Goal: Complete application form: Complete application form

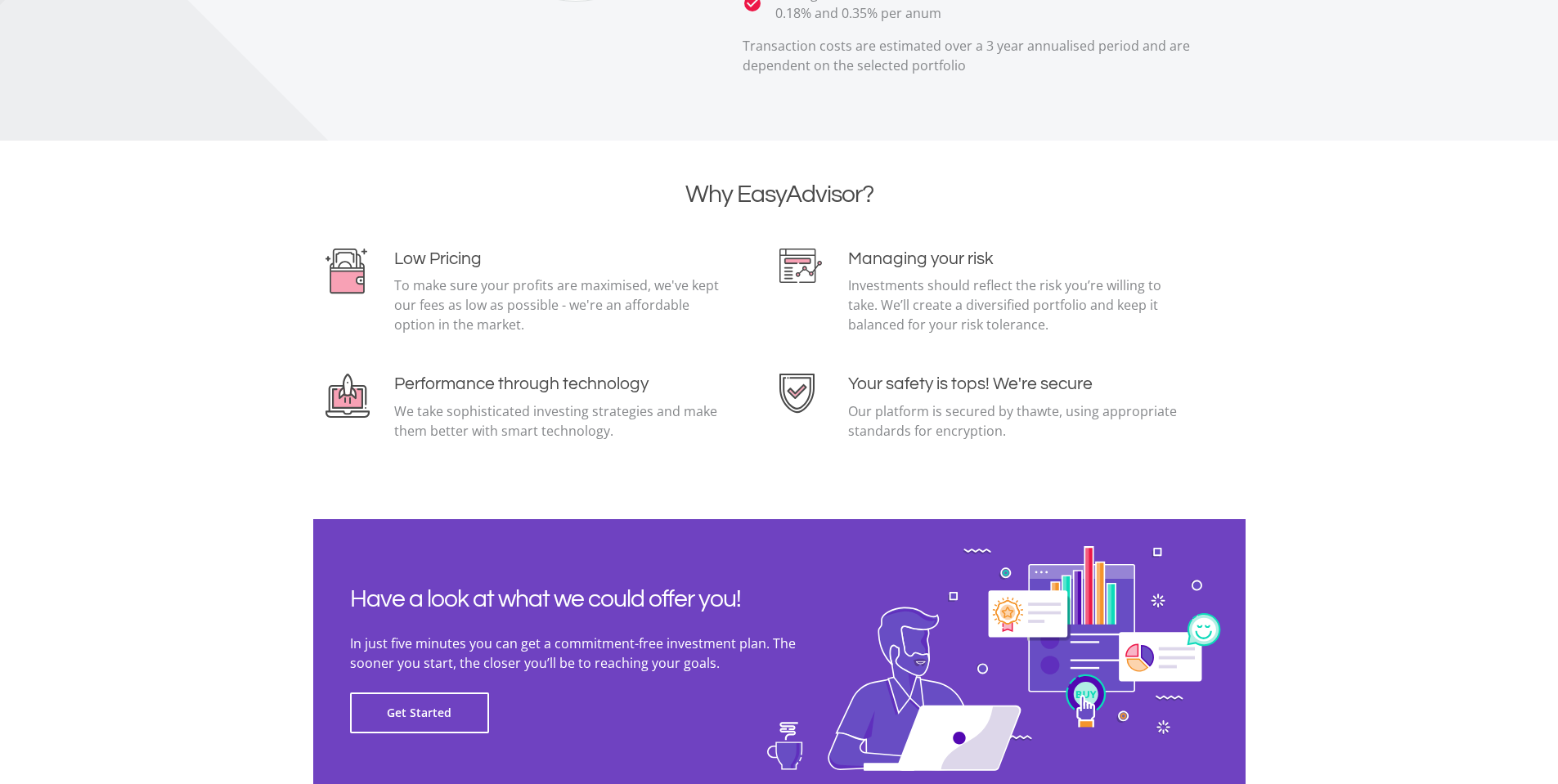
scroll to position [3517, 0]
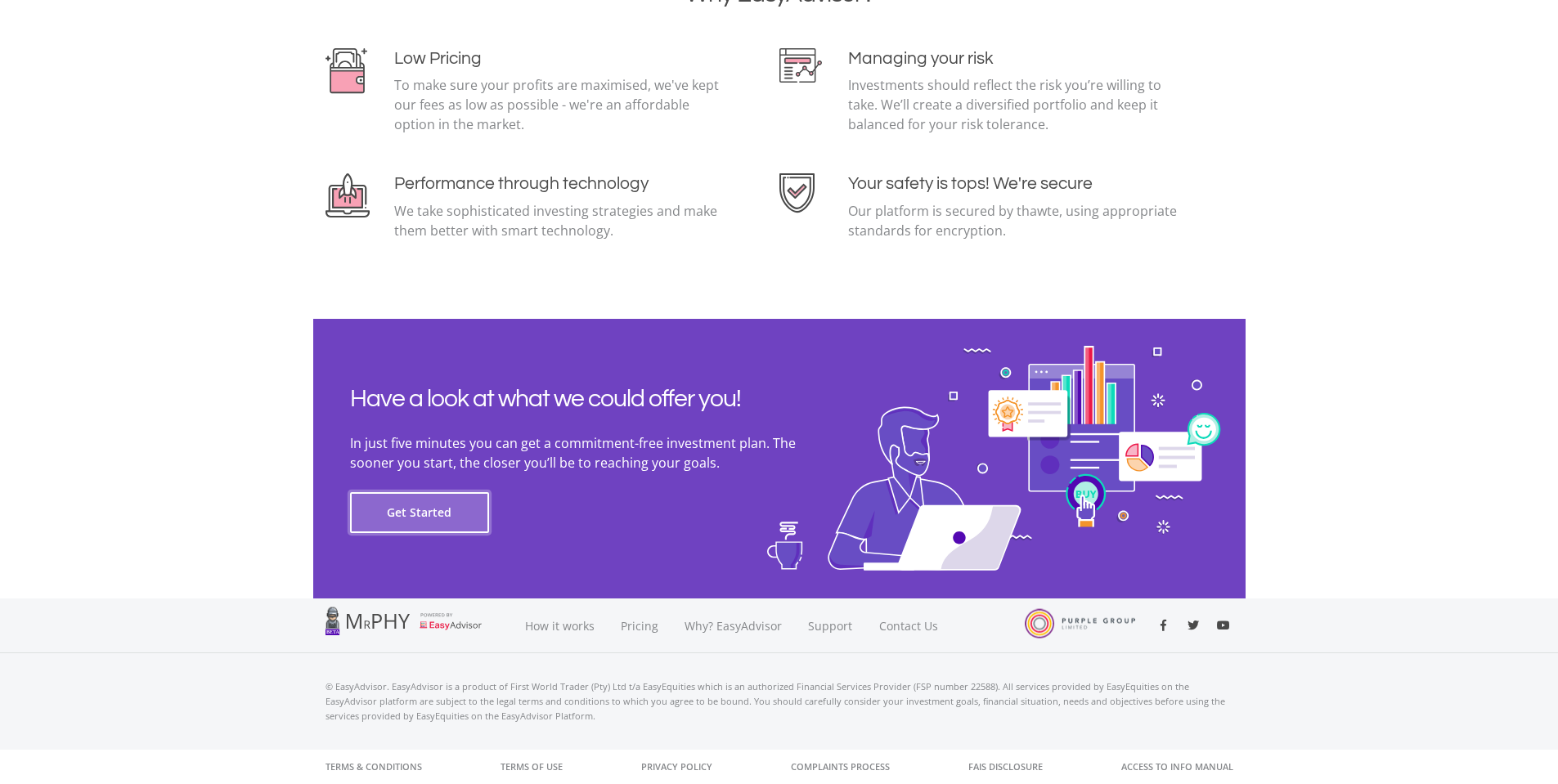
click at [409, 512] on button "Get Started" at bounding box center [420, 512] width 139 height 41
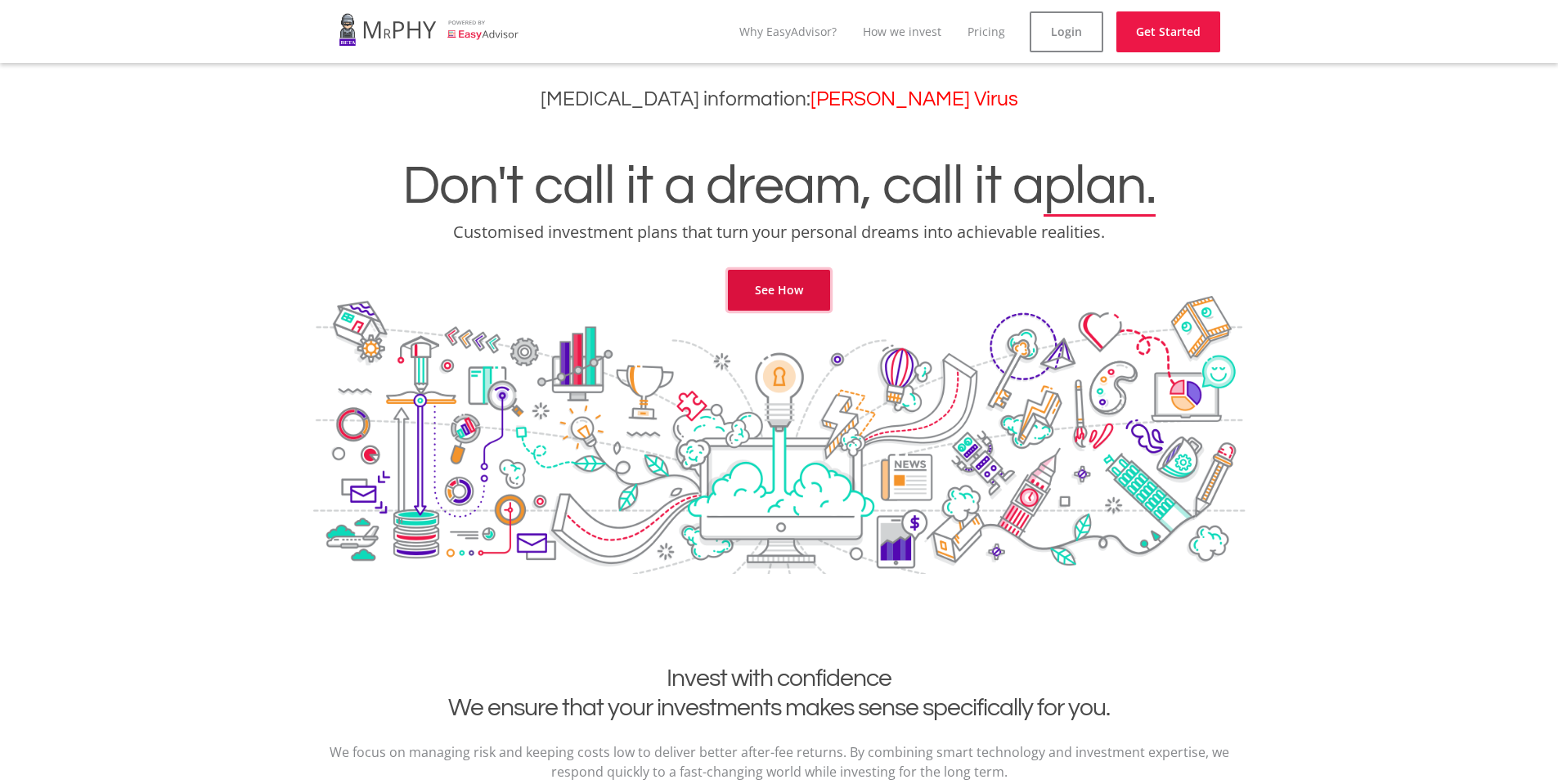
click at [770, 295] on link "See How" at bounding box center [779, 290] width 102 height 41
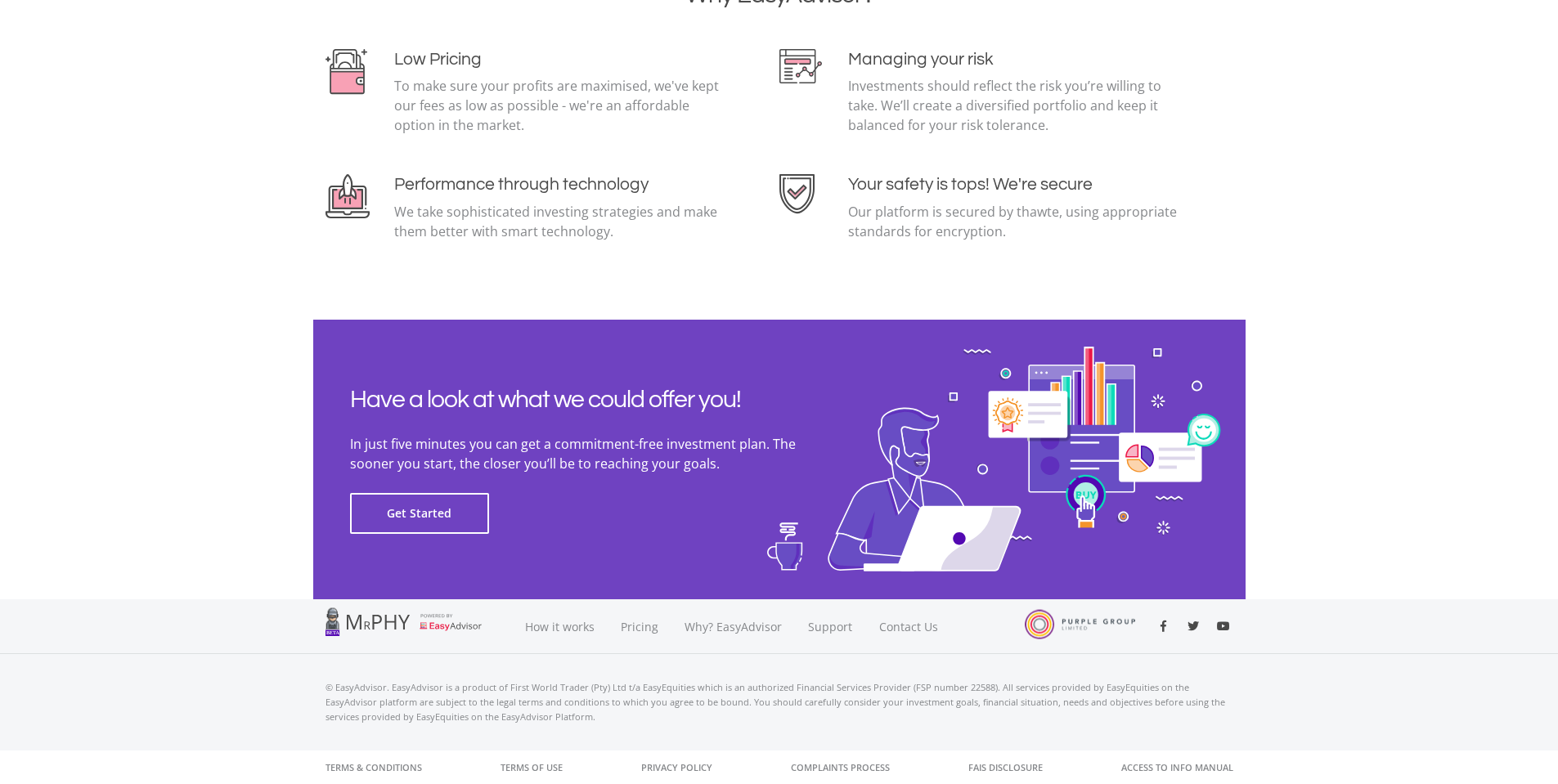
scroll to position [3517, 0]
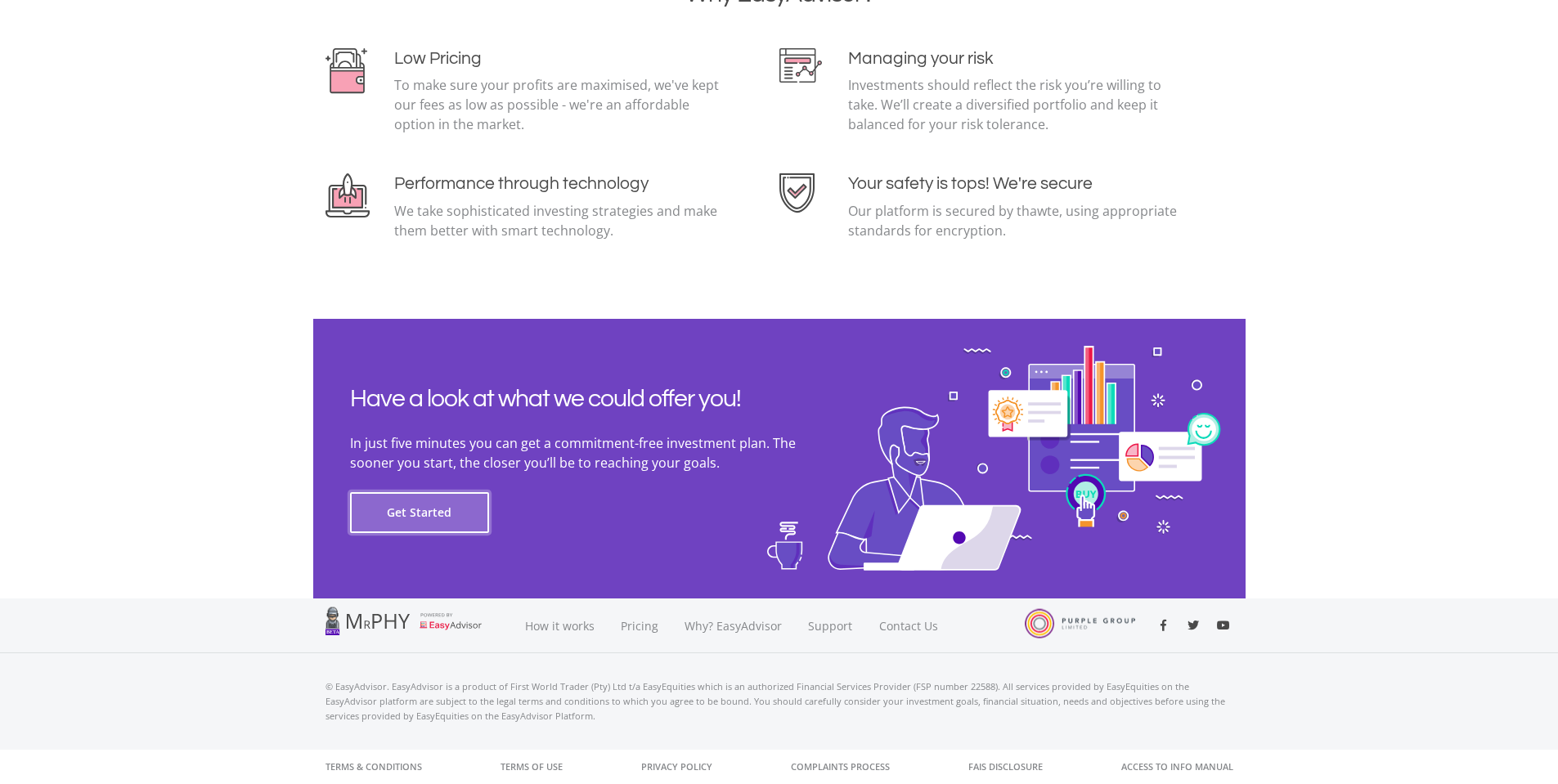
click at [405, 515] on button "Get Started" at bounding box center [420, 512] width 139 height 41
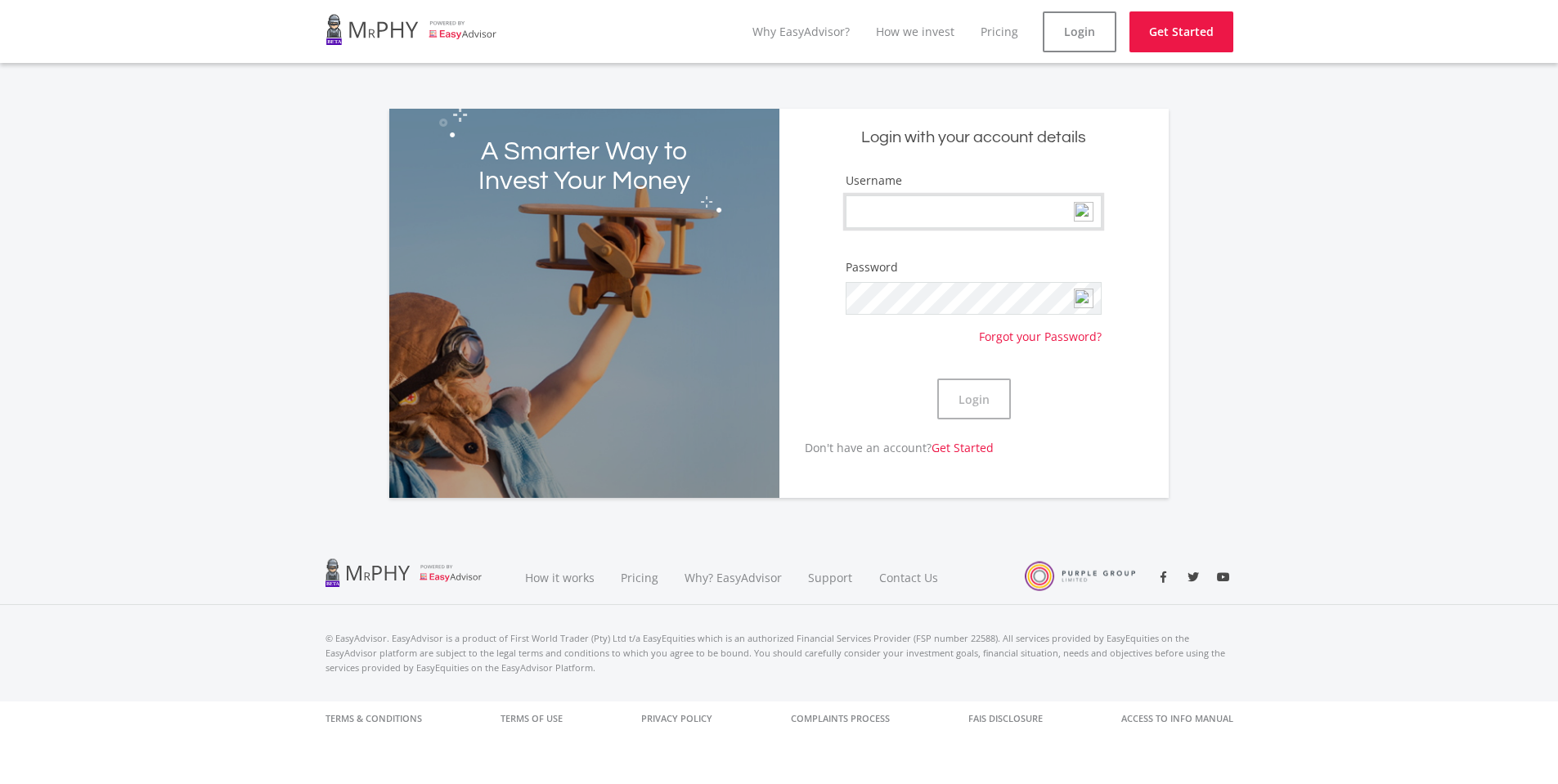
click at [894, 214] on input "Username" at bounding box center [973, 212] width 255 height 32
type input "7409145021081"
click at [938, 379] on button "Login" at bounding box center [975, 399] width 74 height 41
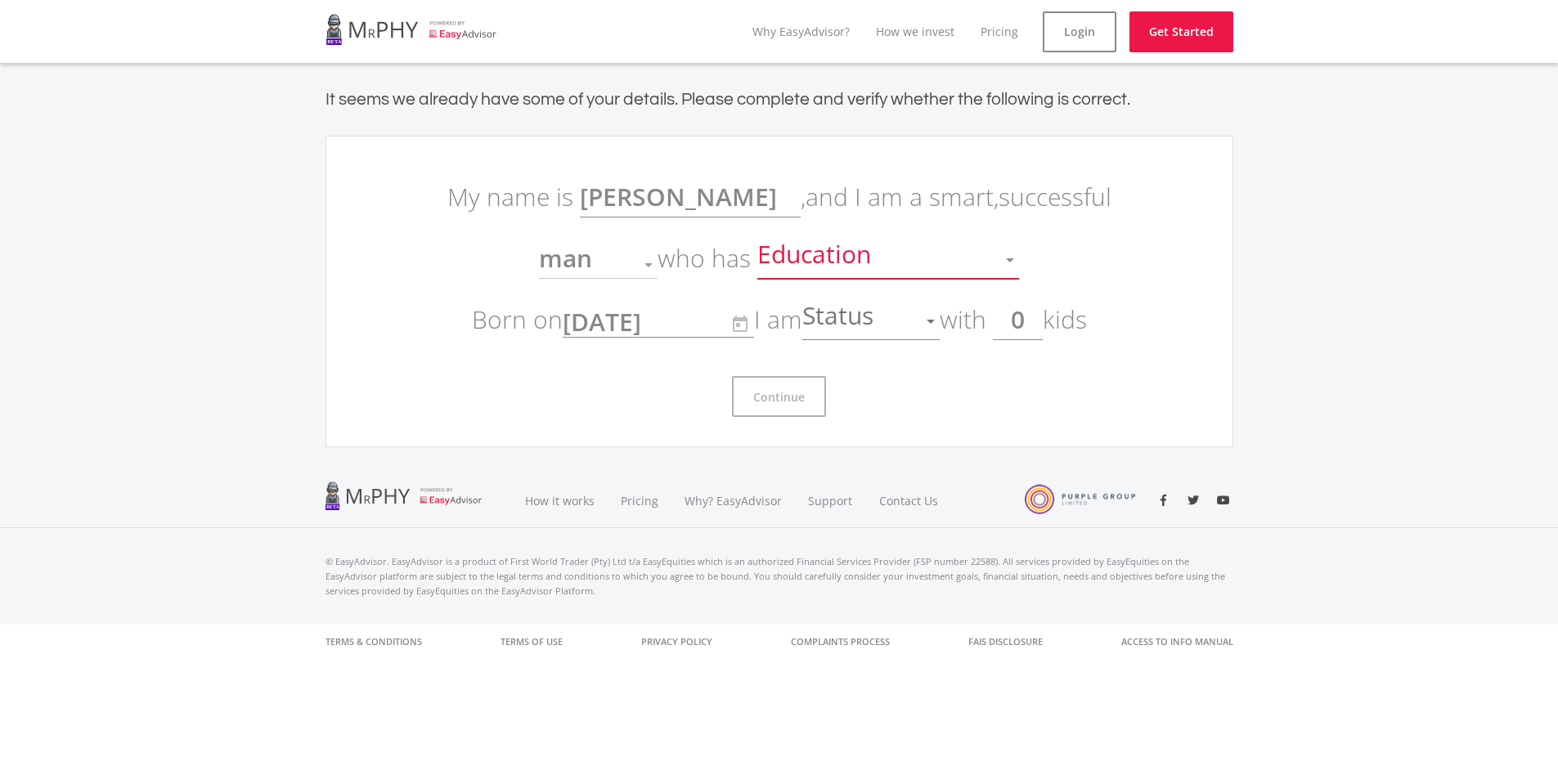
click at [995, 260] on div at bounding box center [1010, 260] width 31 height 31
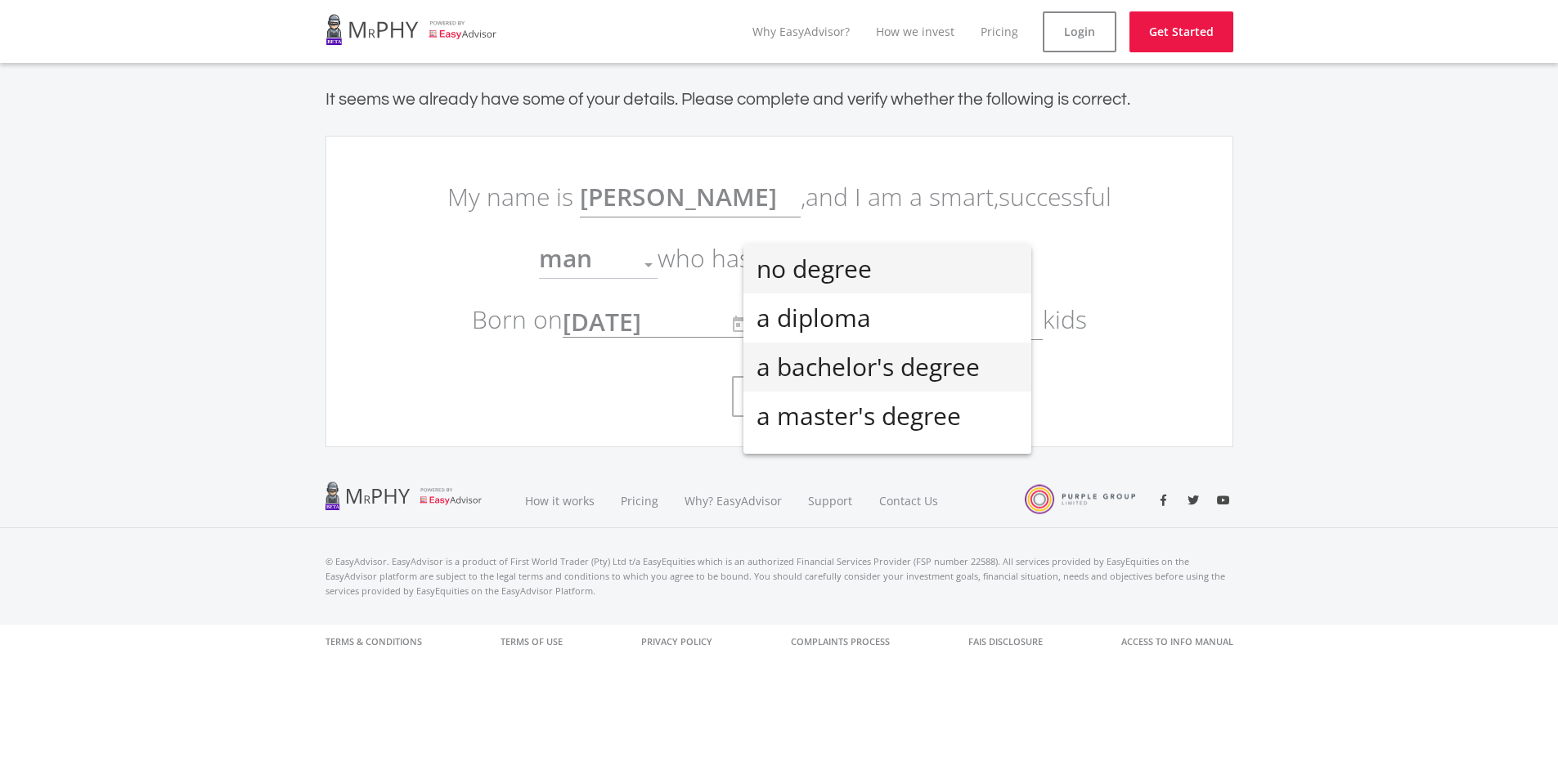
click at [876, 359] on span "a bachelor's degree" at bounding box center [887, 367] width 262 height 49
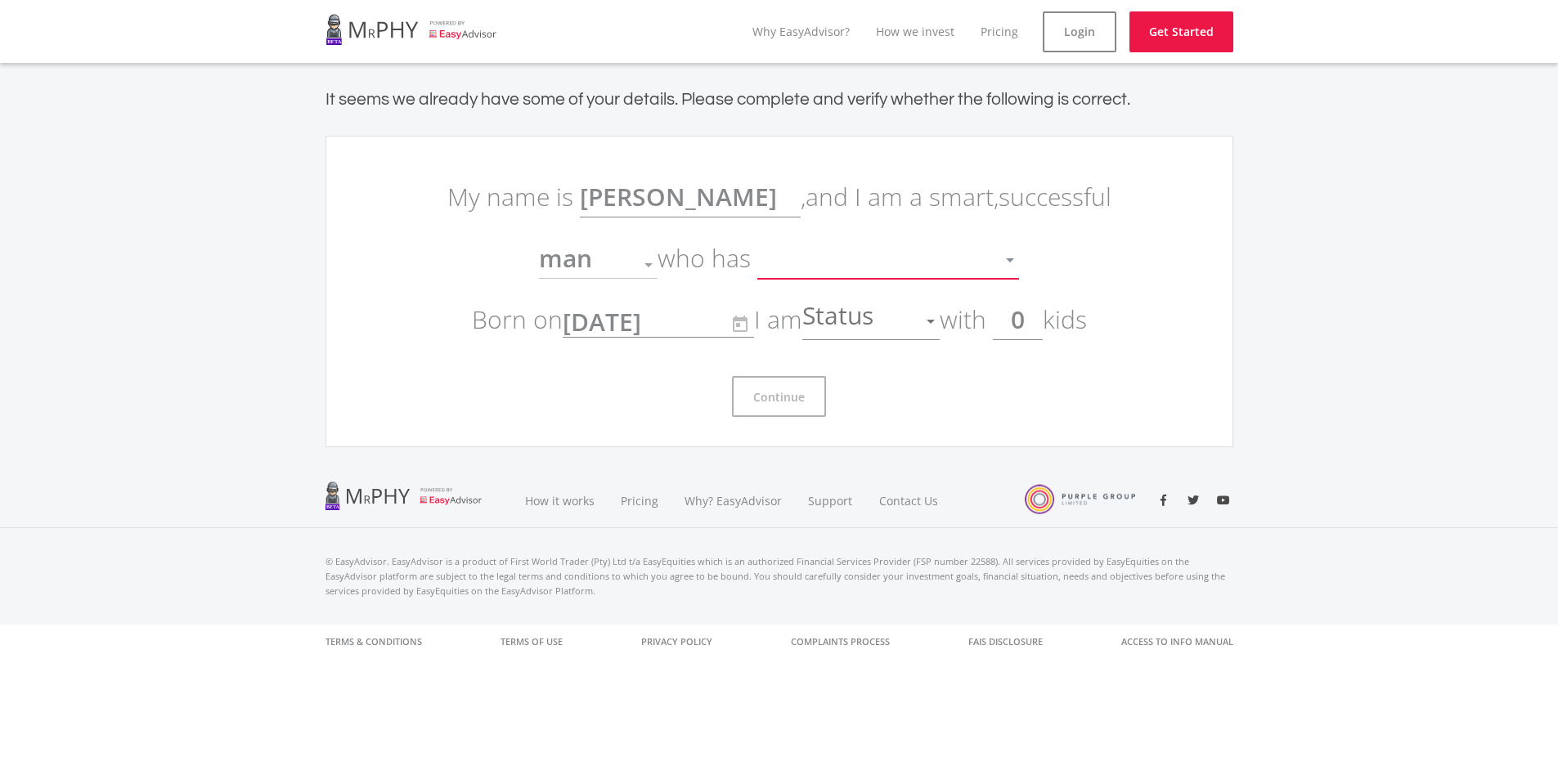
scroll to position [12, 0]
click at [920, 324] on div at bounding box center [931, 321] width 31 height 31
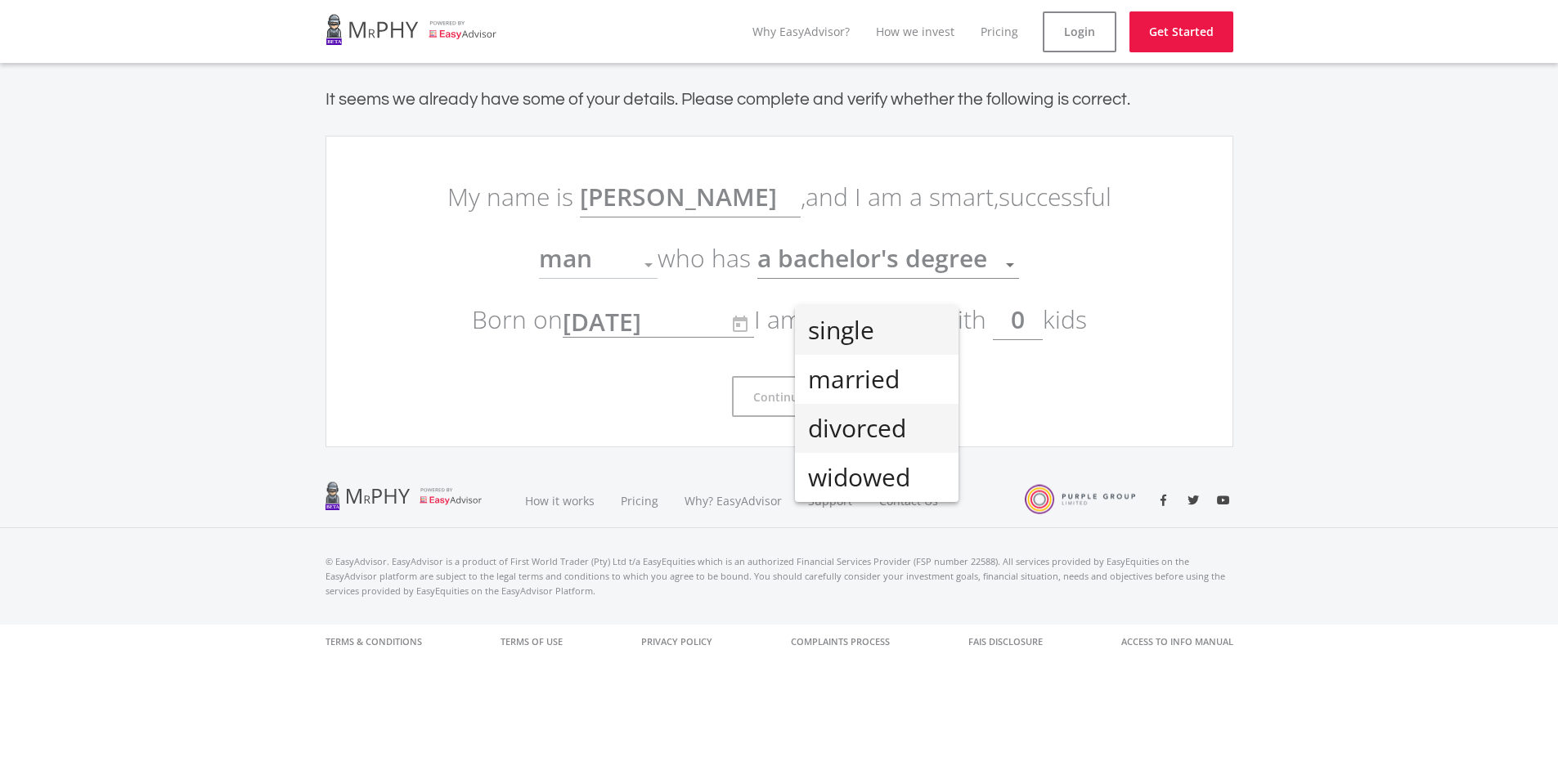
click at [867, 428] on span "divorced" at bounding box center [876, 429] width 137 height 49
click at [1028, 322] on input "0" at bounding box center [1017, 319] width 50 height 41
drag, startPoint x: 1043, startPoint y: 318, endPoint x: 1011, endPoint y: 314, distance: 32.2
click at [1011, 314] on input "20" at bounding box center [1017, 319] width 50 height 41
type input "2"
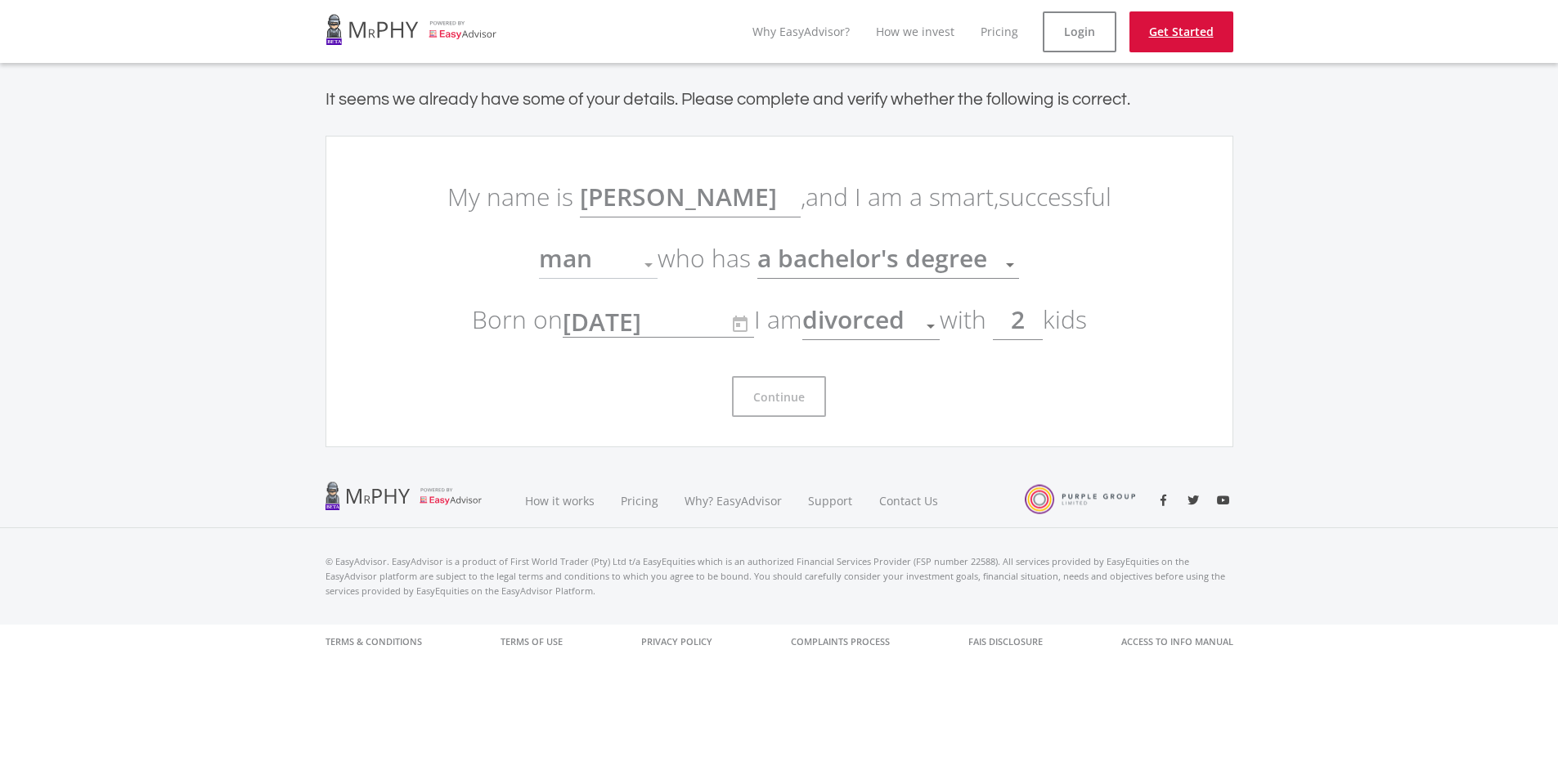
click at [1164, 31] on link "Get Started" at bounding box center [1181, 32] width 104 height 41
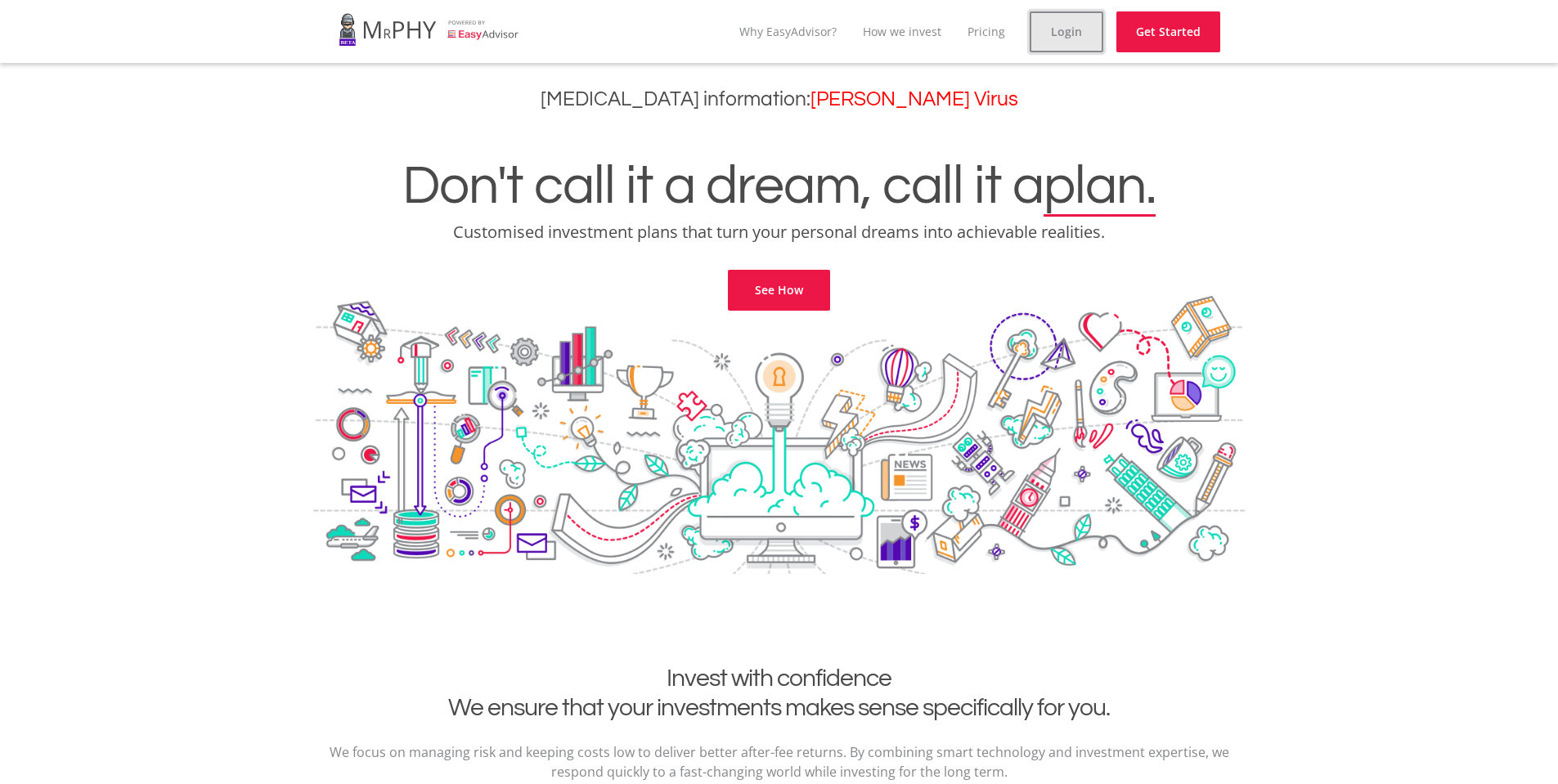
click at [1073, 32] on link "Login" at bounding box center [1067, 32] width 74 height 41
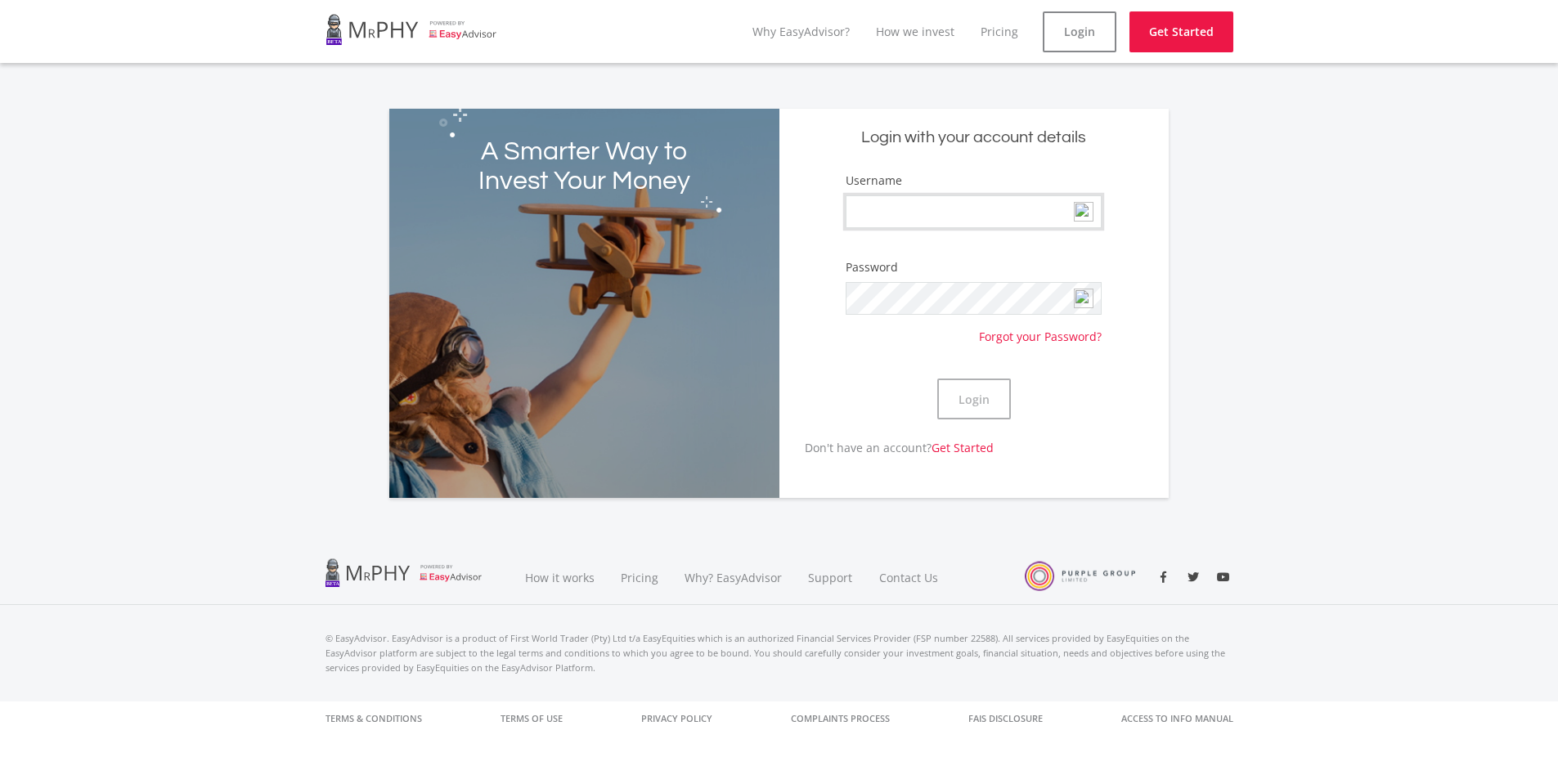
click at [913, 205] on input "Username" at bounding box center [973, 212] width 255 height 32
type input "L"
type input "7409145021081"
click at [938, 379] on button "Login" at bounding box center [975, 399] width 74 height 41
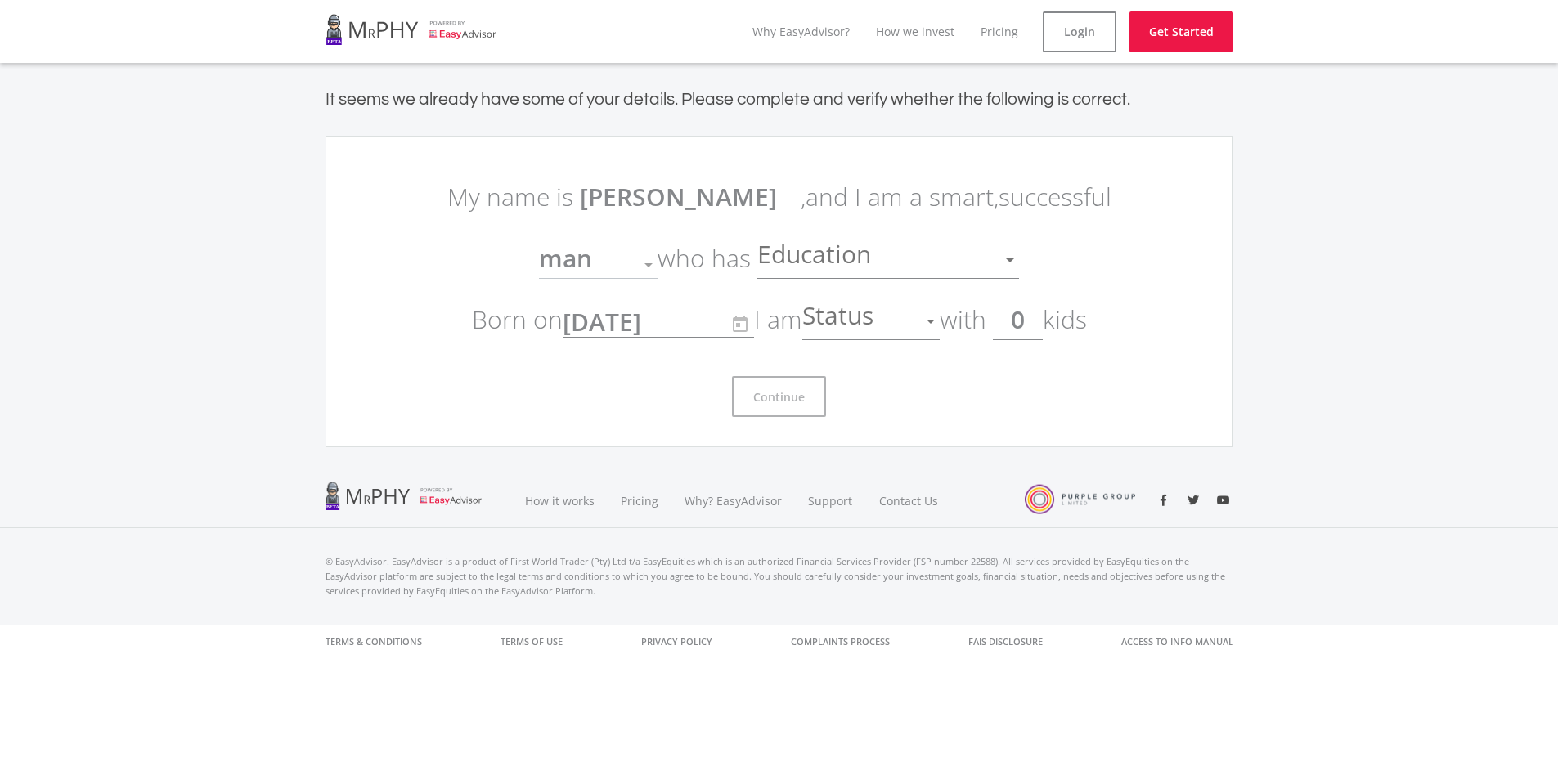
click at [814, 257] on span "Education" at bounding box center [816, 260] width 117 height 31
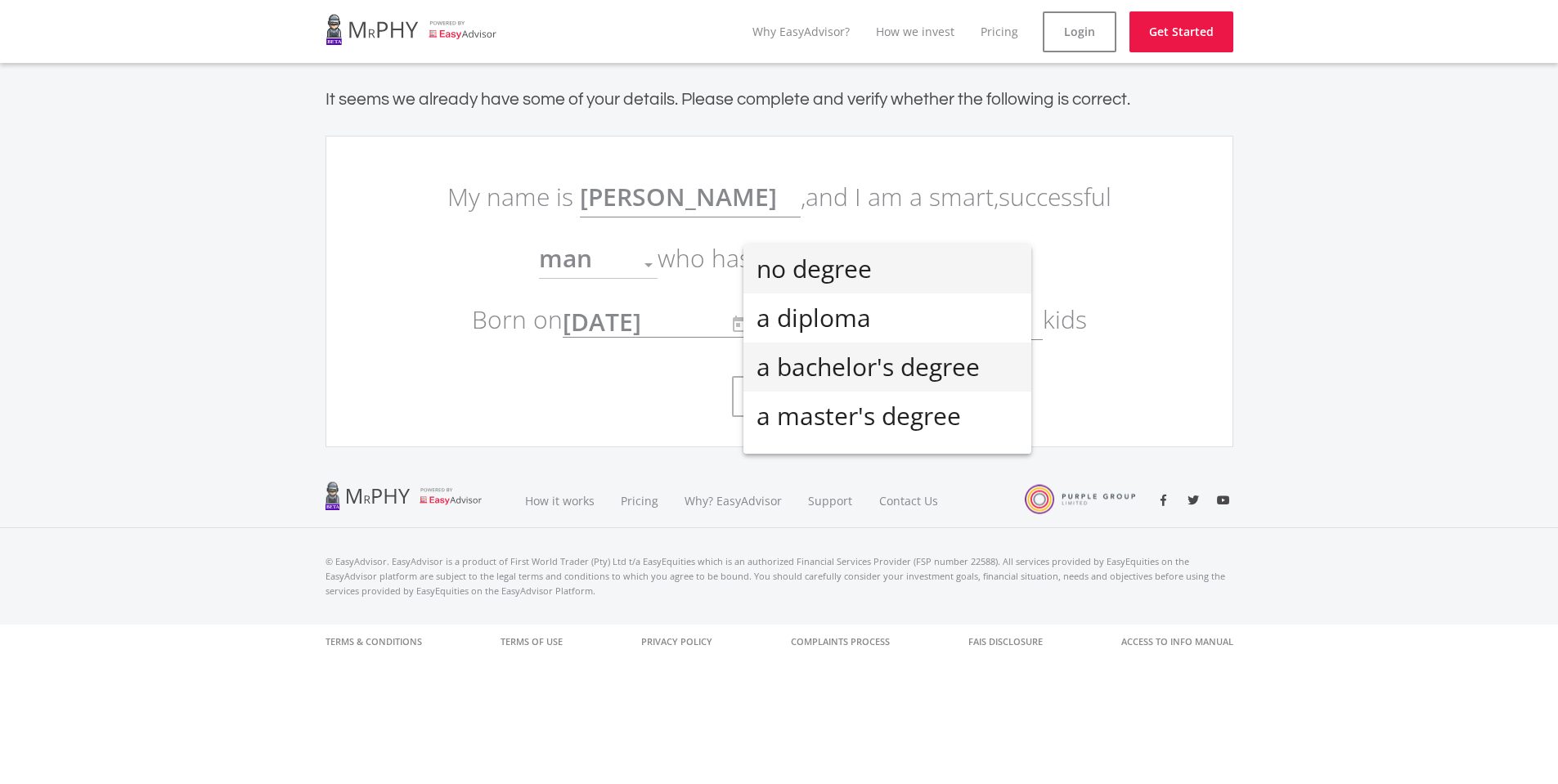
click at [820, 362] on span "a bachelor's degree" at bounding box center [887, 367] width 262 height 49
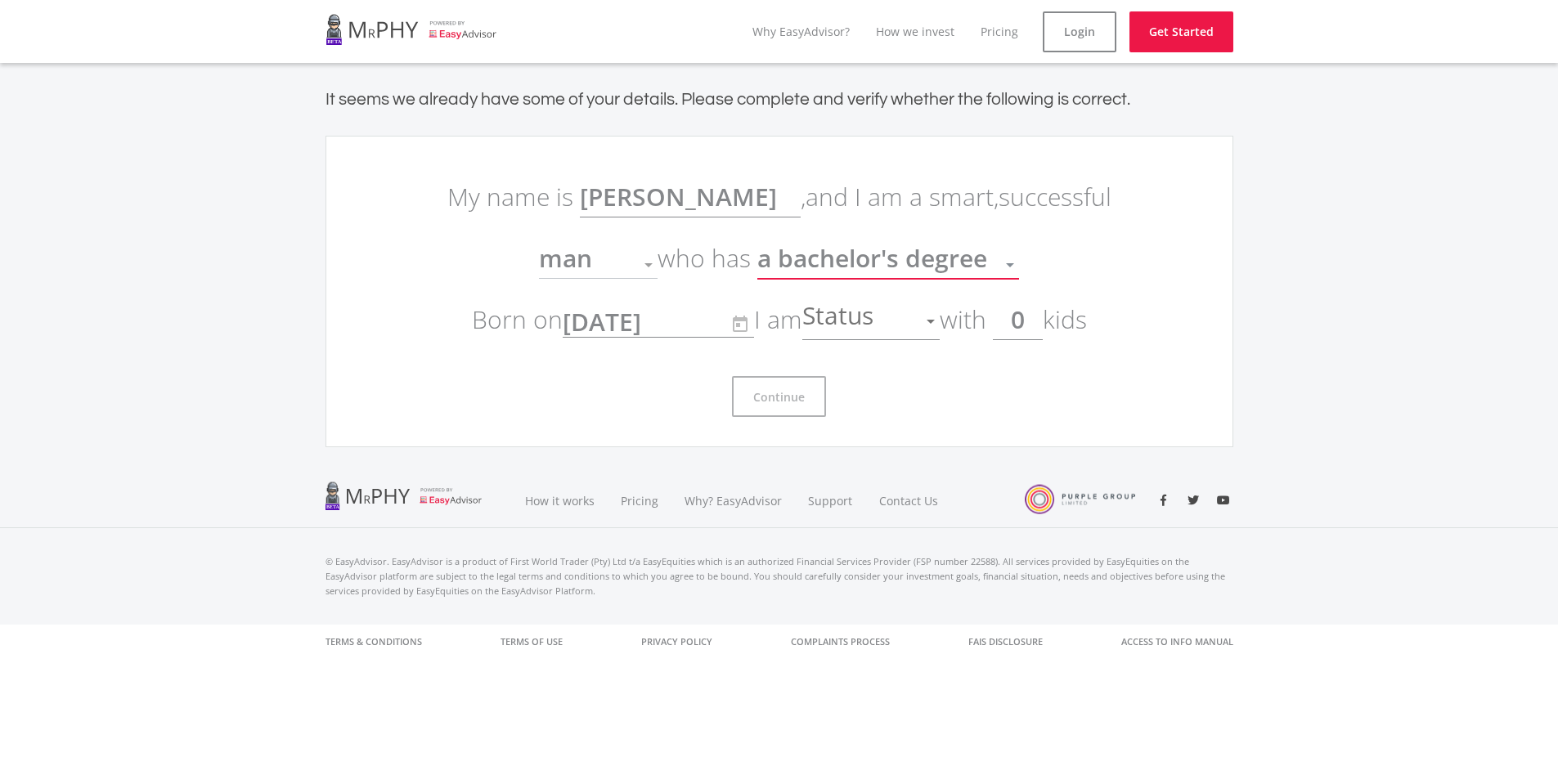
scroll to position [12, 0]
click at [905, 316] on div "Status" at bounding box center [858, 321] width 113 height 31
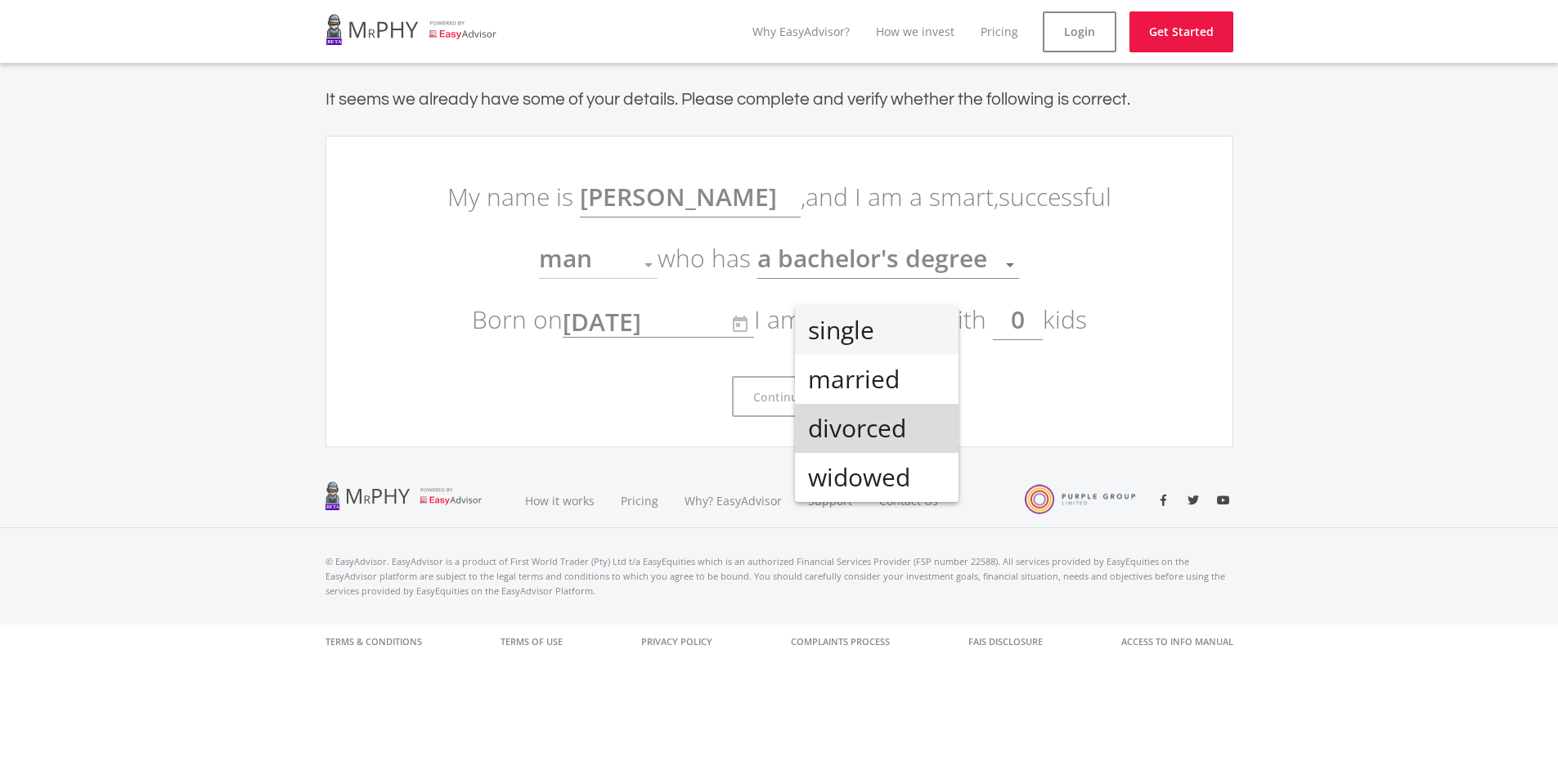
click at [878, 431] on span "divorced" at bounding box center [876, 429] width 137 height 49
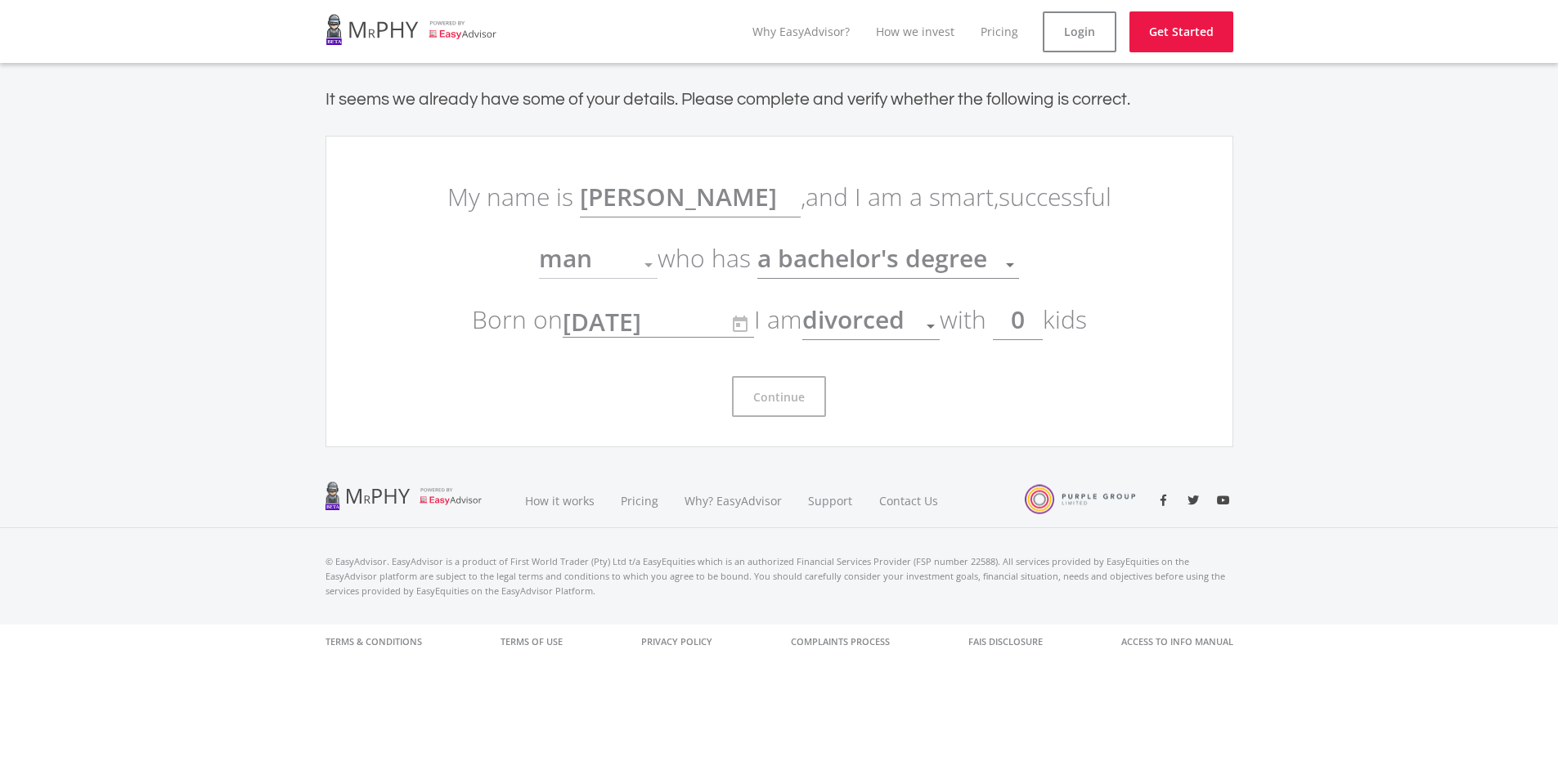
drag, startPoint x: 1025, startPoint y: 325, endPoint x: 1044, endPoint y: 322, distance: 19.2
click at [1043, 322] on input "0" at bounding box center [1017, 319] width 50 height 41
type input "2"
click at [1179, 22] on link "Get Started" at bounding box center [1181, 32] width 104 height 41
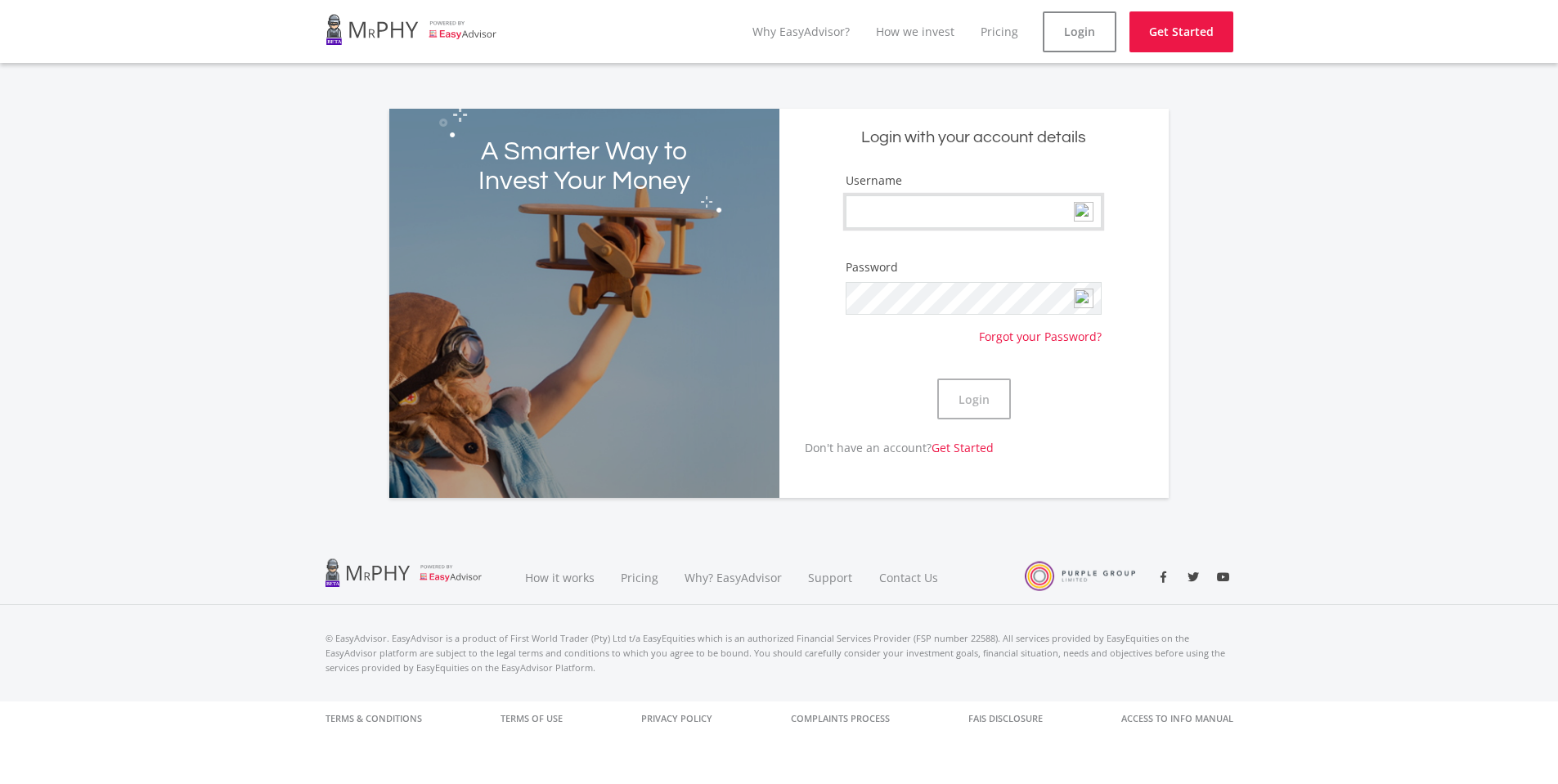
click at [903, 210] on input "Username" at bounding box center [973, 212] width 255 height 32
type input "7409145021081"
click at [938, 379] on button "Login" at bounding box center [975, 399] width 74 height 41
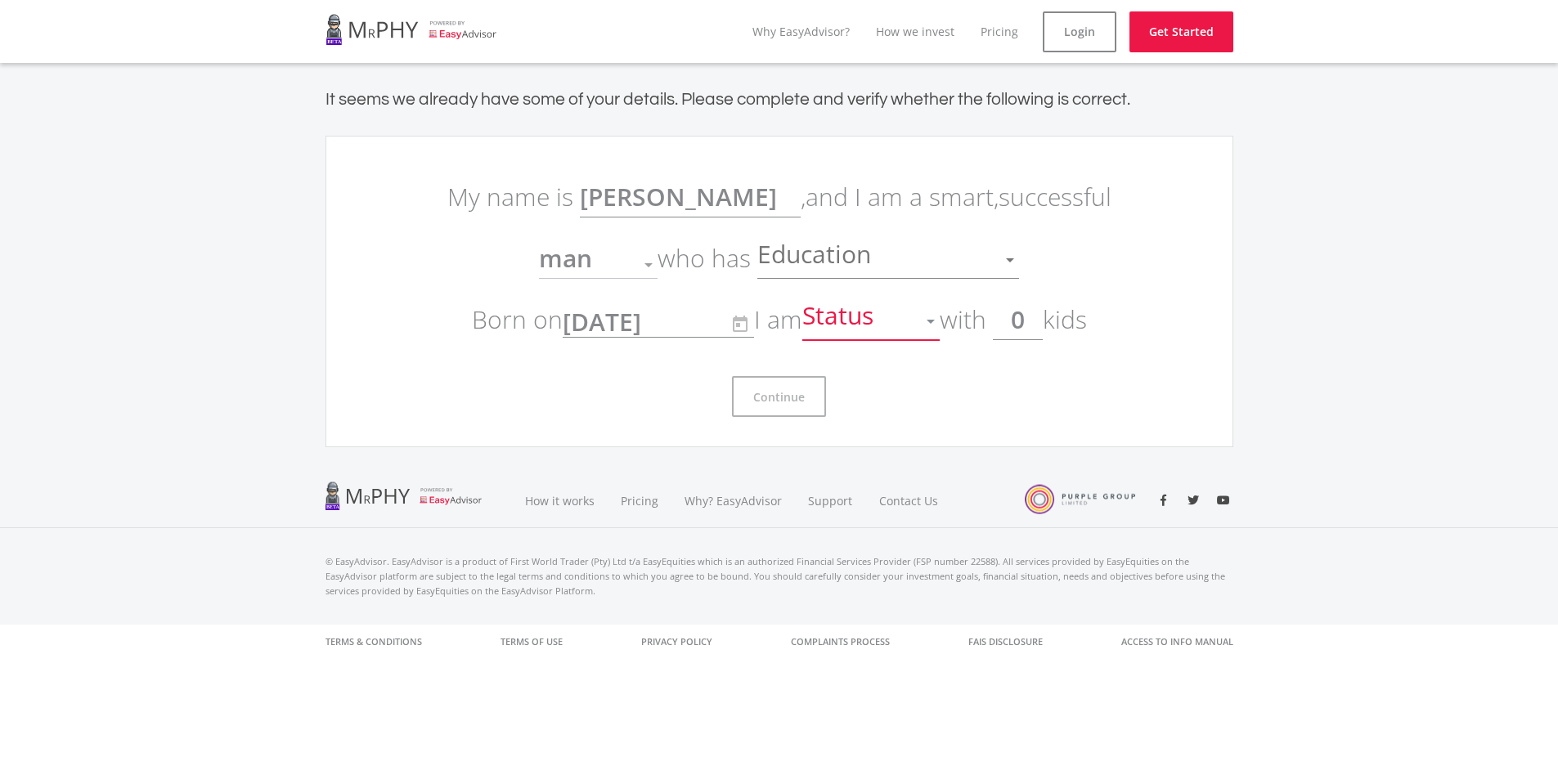
click at [914, 336] on div "Status" at bounding box center [858, 321] width 113 height 31
click at [888, 430] on span "divorced" at bounding box center [876, 429] width 137 height 49
drag, startPoint x: 1011, startPoint y: 321, endPoint x: 1041, endPoint y: 319, distance: 30.1
click at [1041, 319] on input "0" at bounding box center [1017, 319] width 50 height 41
type input "2"
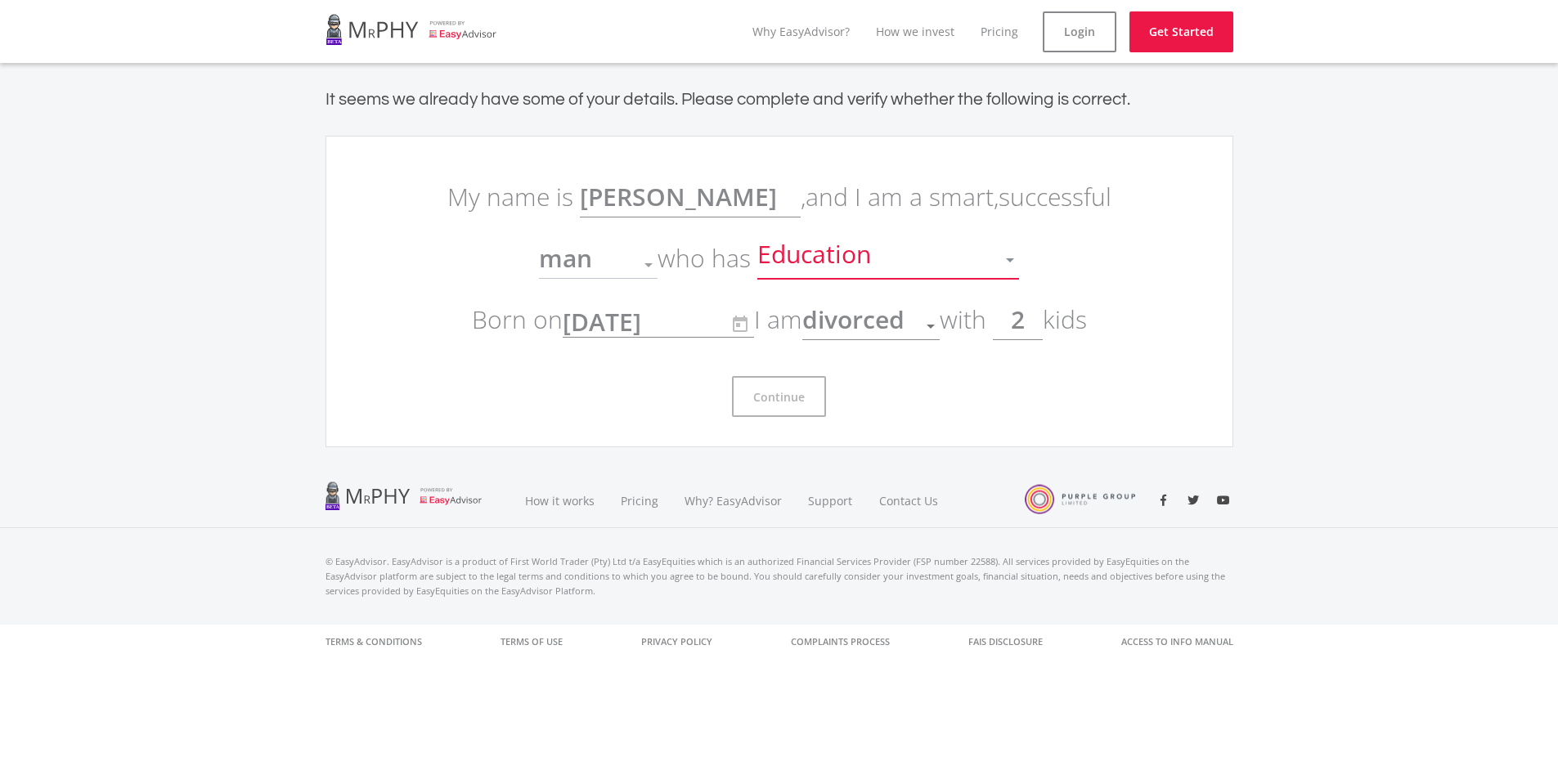
click at [873, 261] on span "Education" at bounding box center [816, 260] width 117 height 31
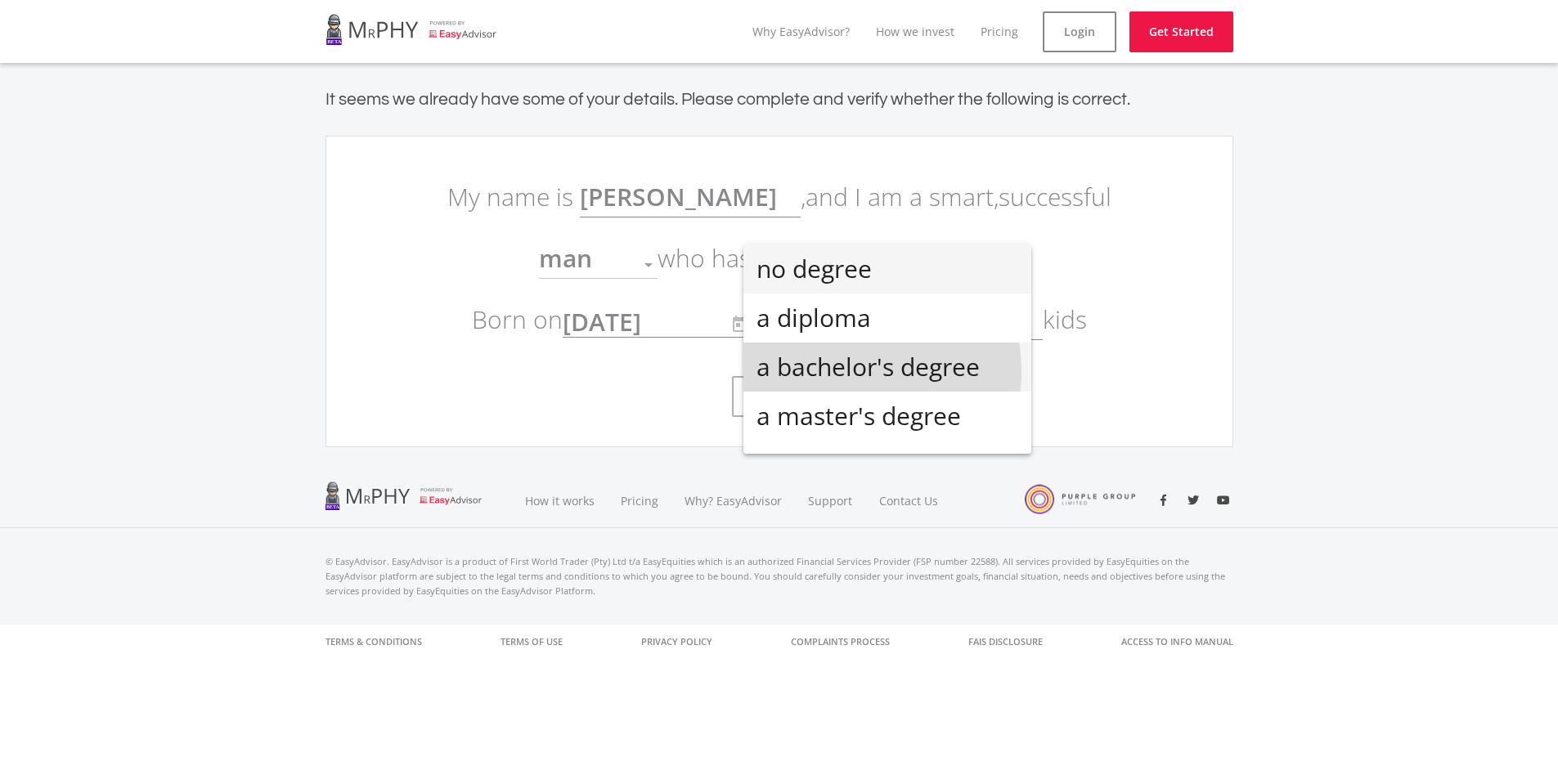
click at [834, 371] on span "a bachelor's degree" at bounding box center [887, 367] width 262 height 49
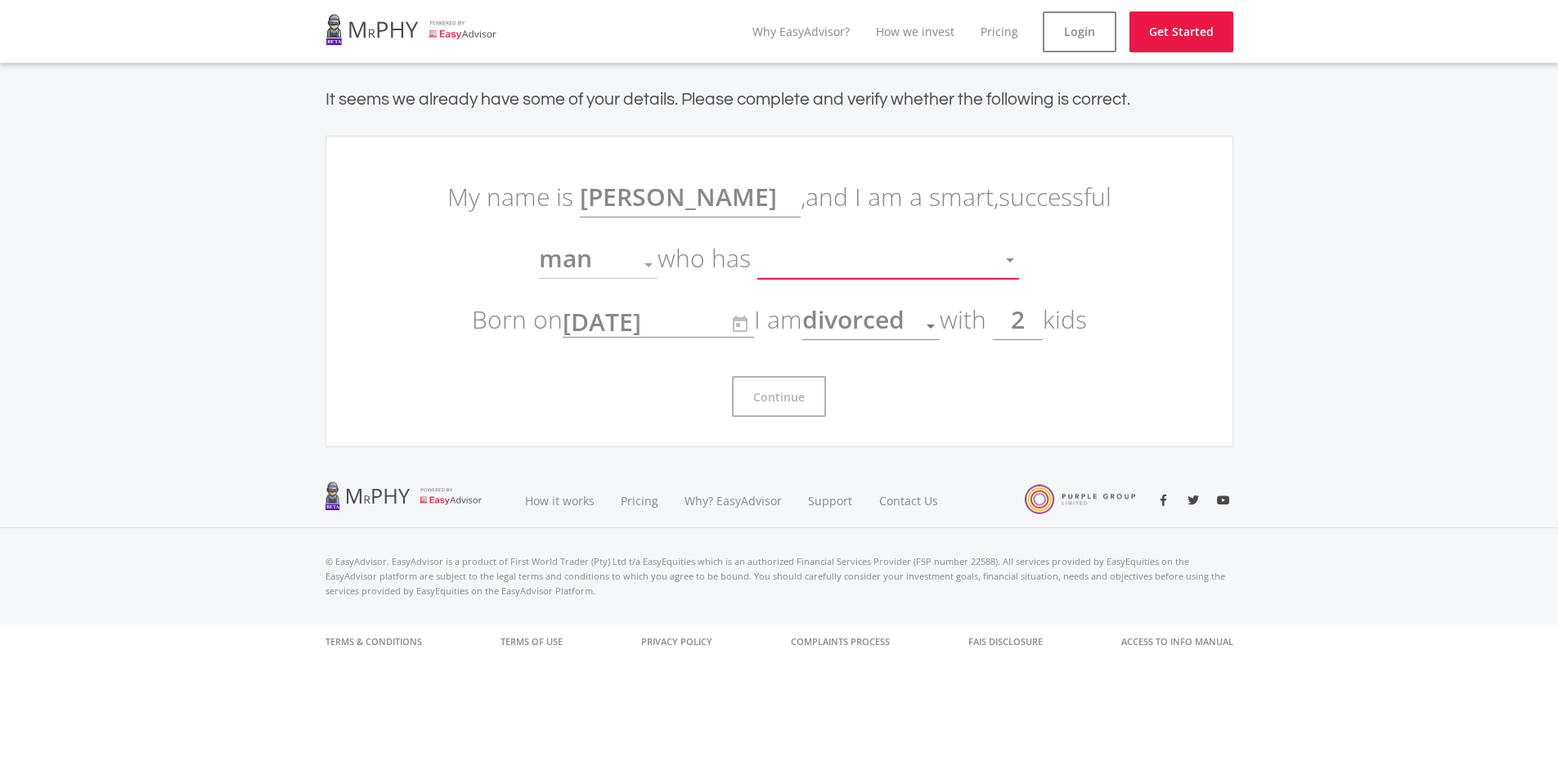
scroll to position [12, 0]
click at [781, 194] on img at bounding box center [777, 198] width 20 height 20
click at [659, 266] on div at bounding box center [648, 264] width 31 height 31
click at [647, 265] on div at bounding box center [648, 265] width 8 height 5
click at [833, 320] on span "divorced" at bounding box center [853, 318] width 102 height 33
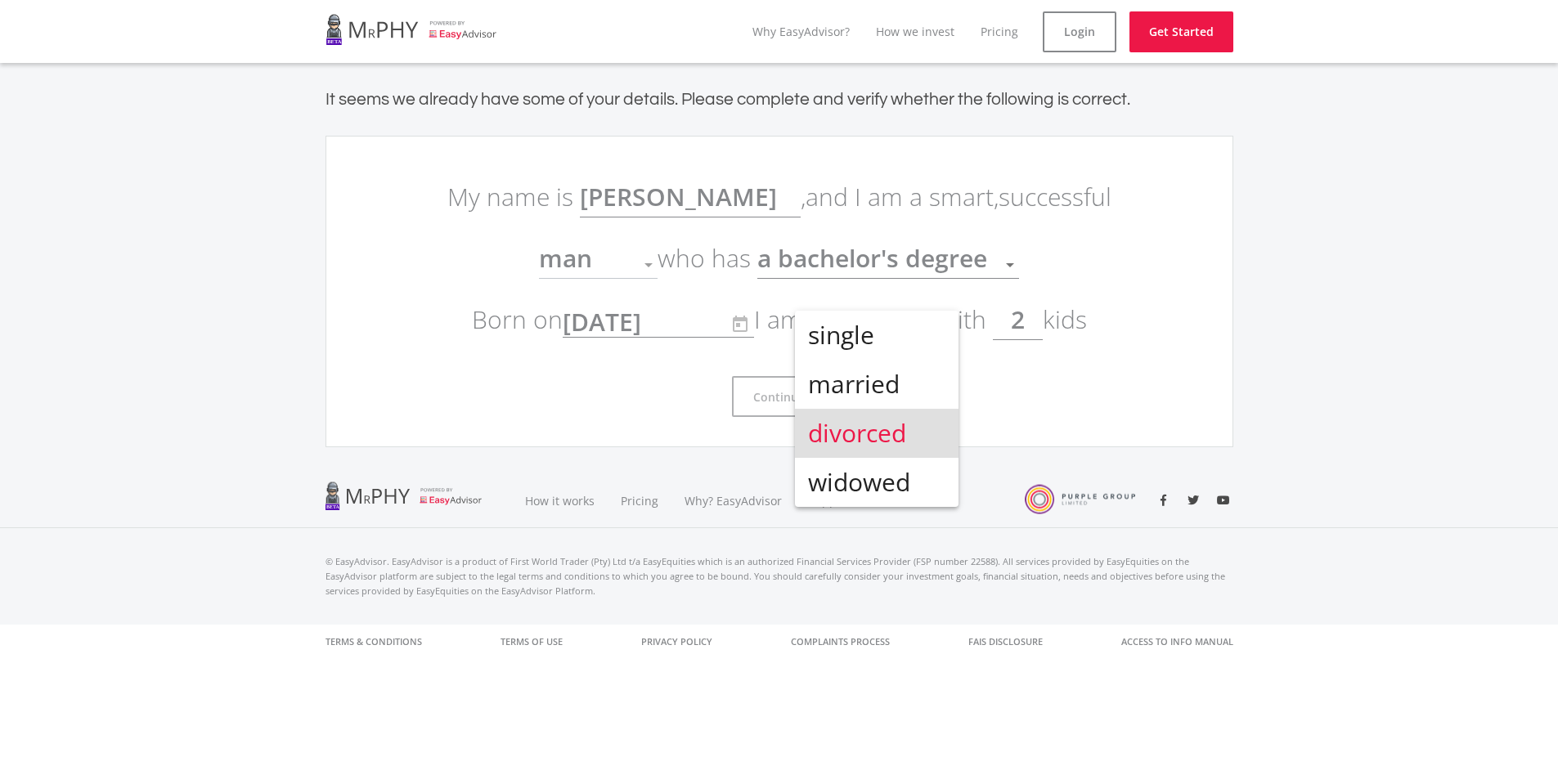
click at [840, 440] on span "divorced" at bounding box center [876, 433] width 137 height 49
click at [839, 225] on p "My name is Garth Stewart Blashfield , and I am a smart, successful man Gender w…" at bounding box center [779, 258] width 687 height 184
click at [643, 265] on div at bounding box center [648, 264] width 31 height 31
click at [650, 265] on div at bounding box center [648, 265] width 8 height 5
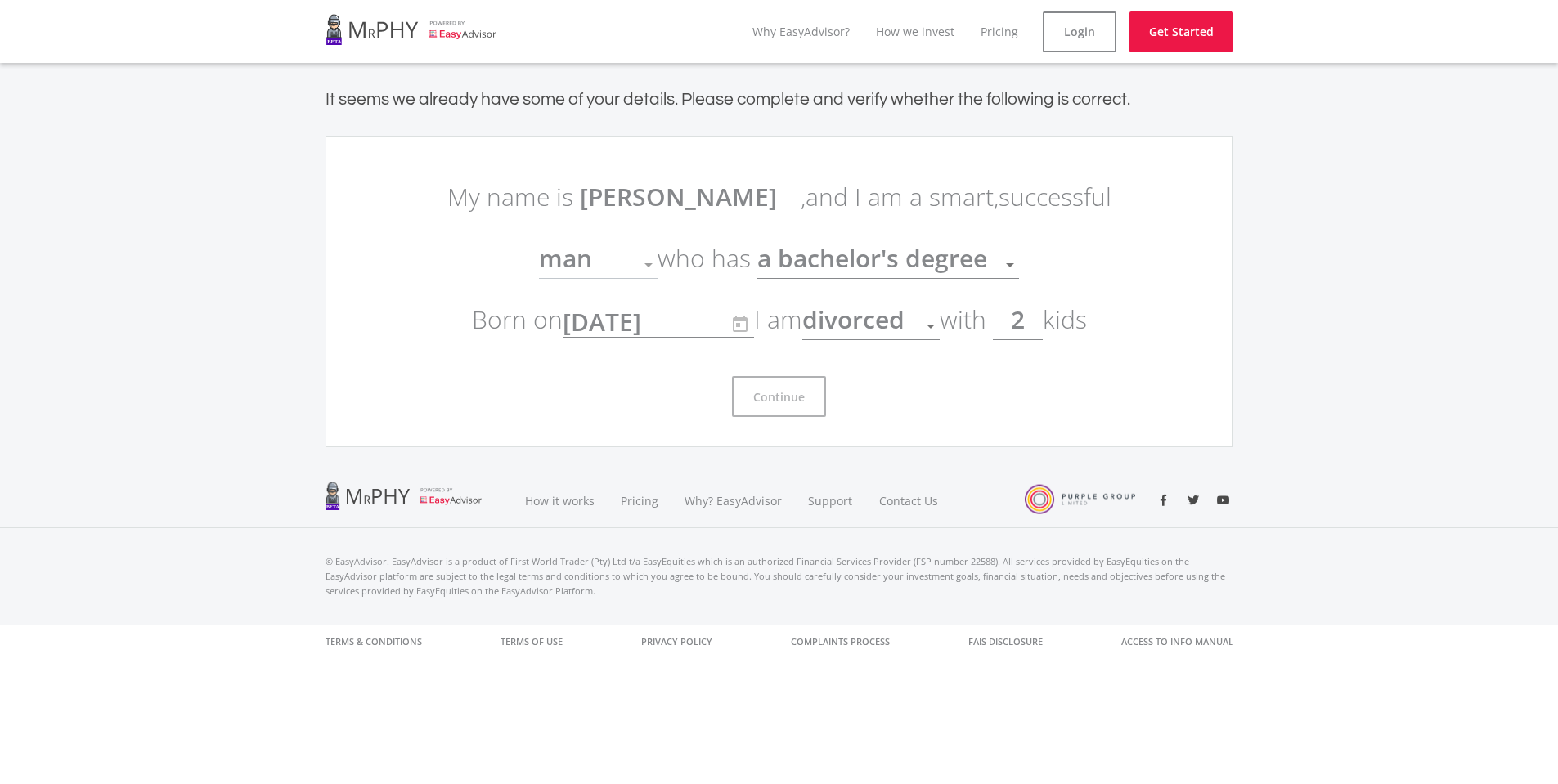
click at [647, 265] on div at bounding box center [648, 265] width 8 height 5
drag, startPoint x: 647, startPoint y: 265, endPoint x: 624, endPoint y: 258, distance: 24.0
click at [645, 265] on div at bounding box center [648, 265] width 8 height 5
click at [607, 259] on div "man" at bounding box center [586, 264] width 94 height 31
click at [606, 259] on div "man" at bounding box center [586, 264] width 94 height 31
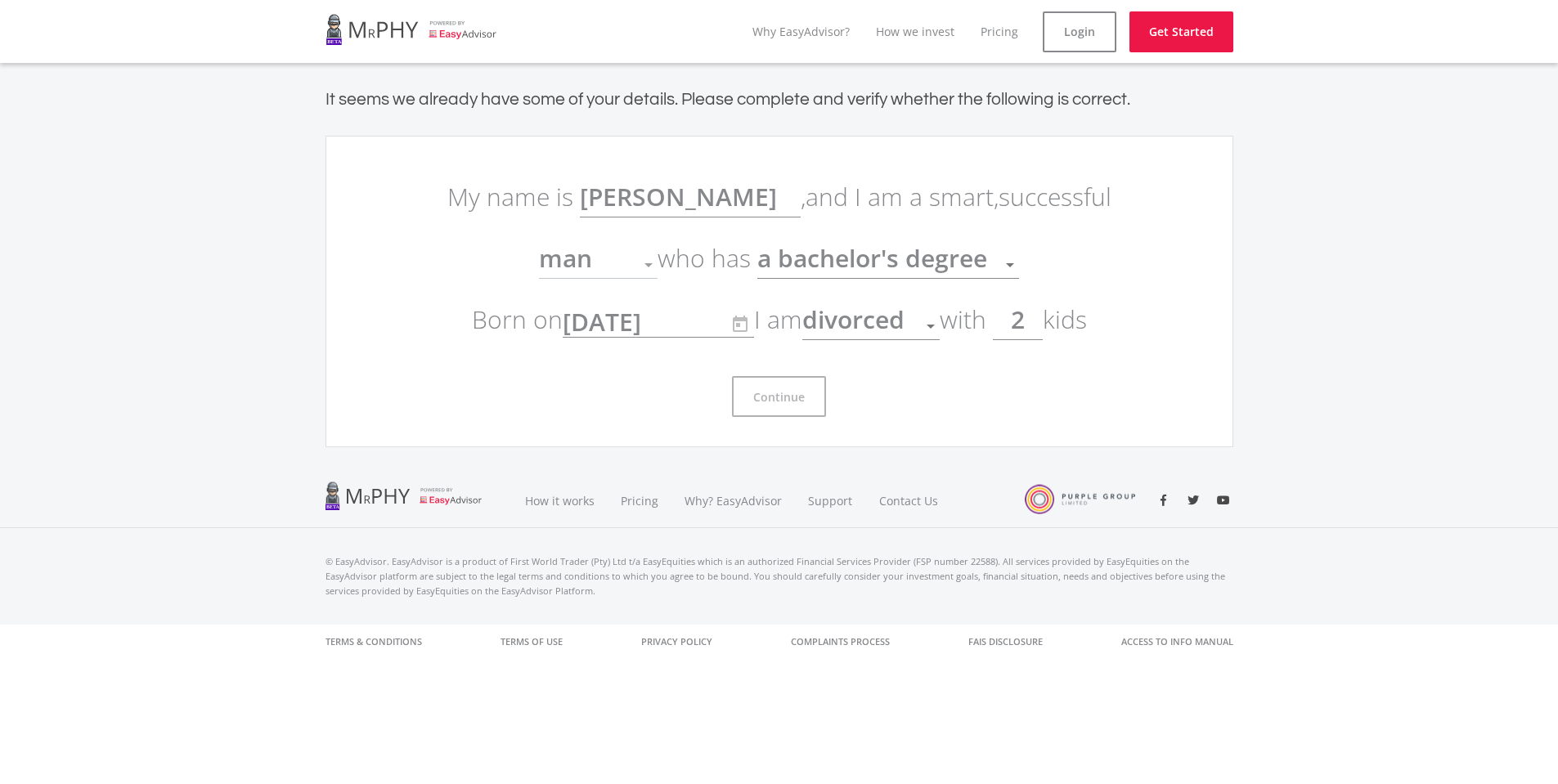
click at [790, 272] on span "a bachelor's degree" at bounding box center [872, 257] width 230 height 33
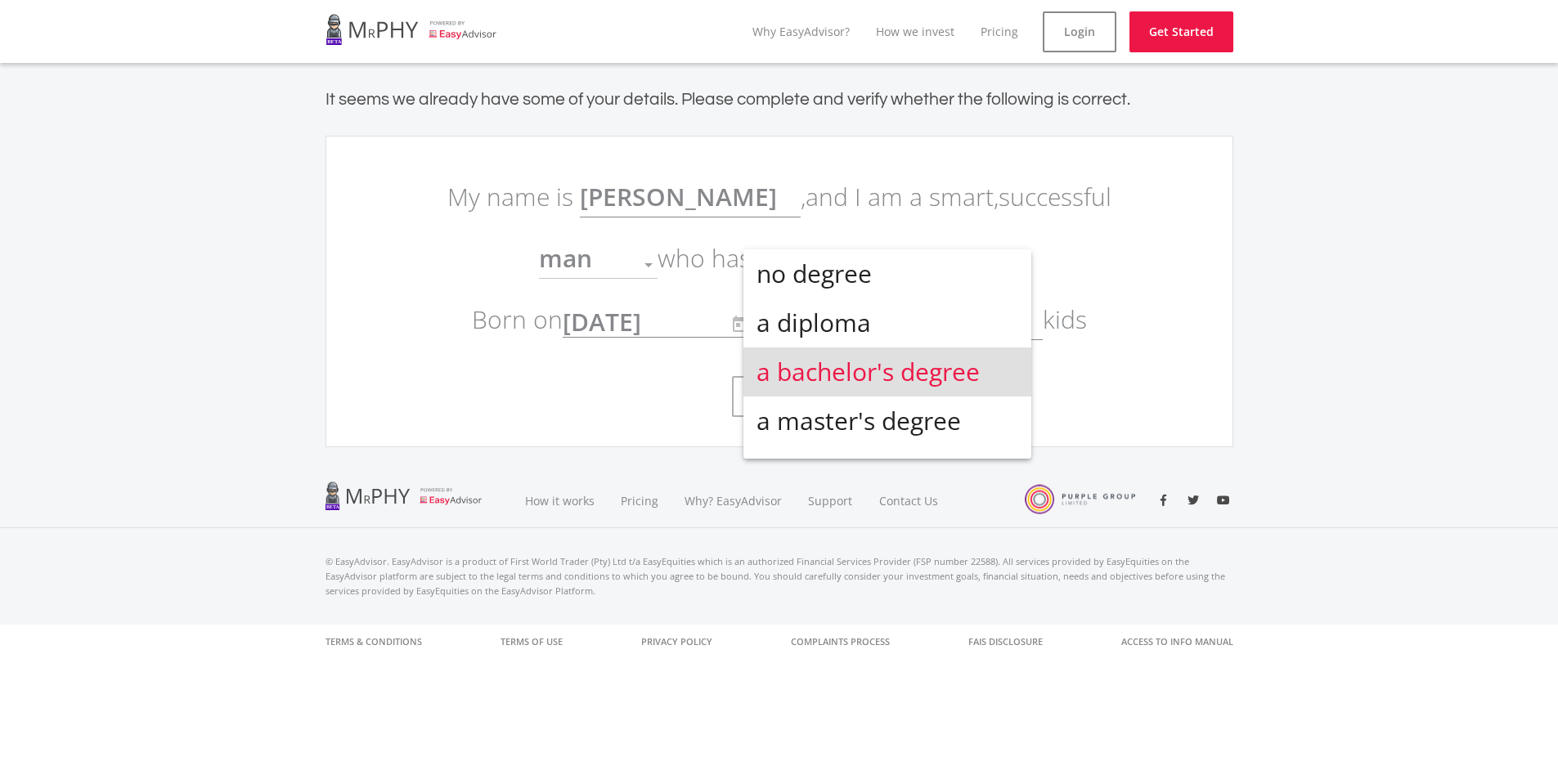
scroll to position [36, 0]
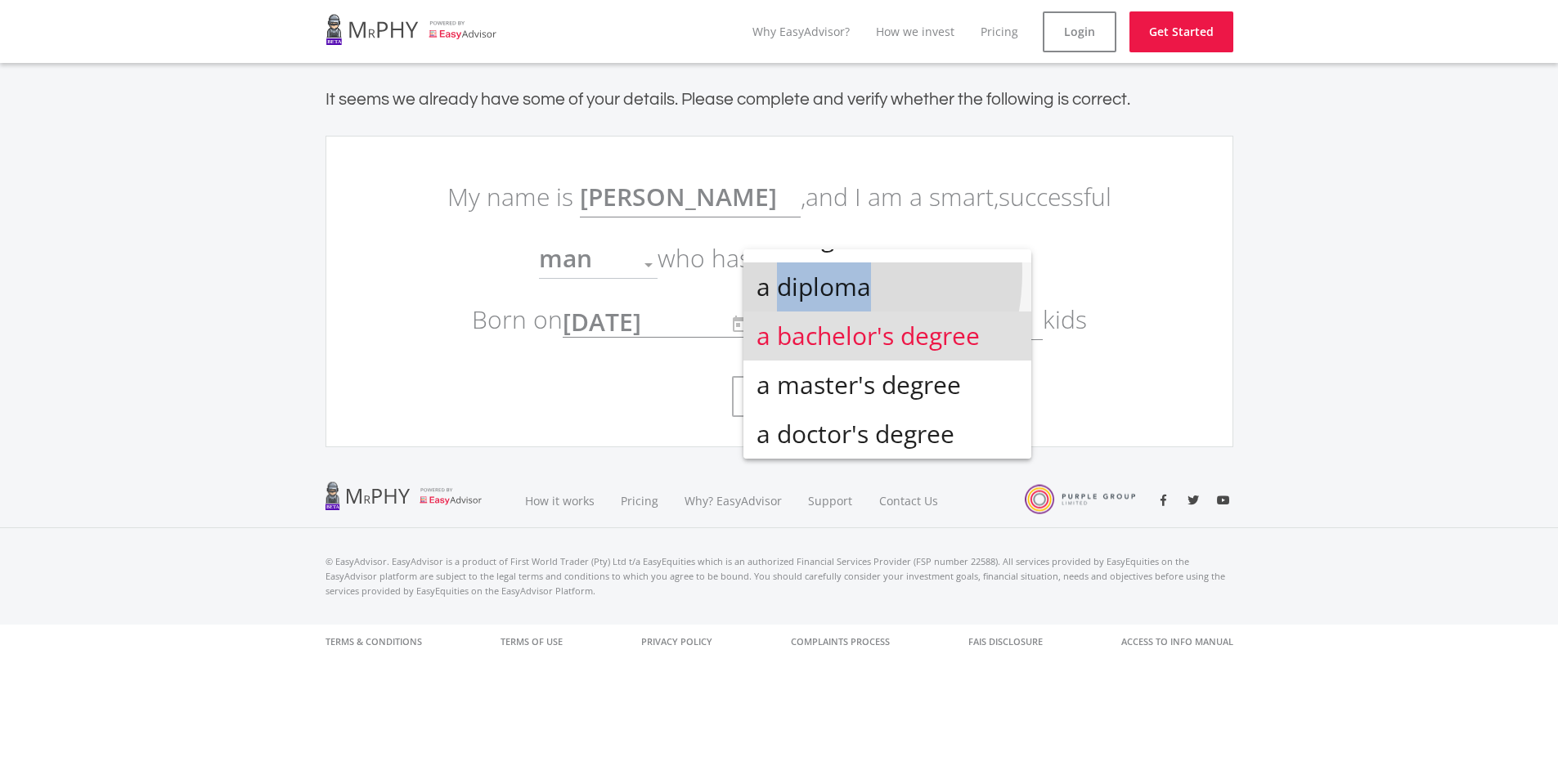
click at [790, 272] on span "a diploma" at bounding box center [887, 287] width 262 height 49
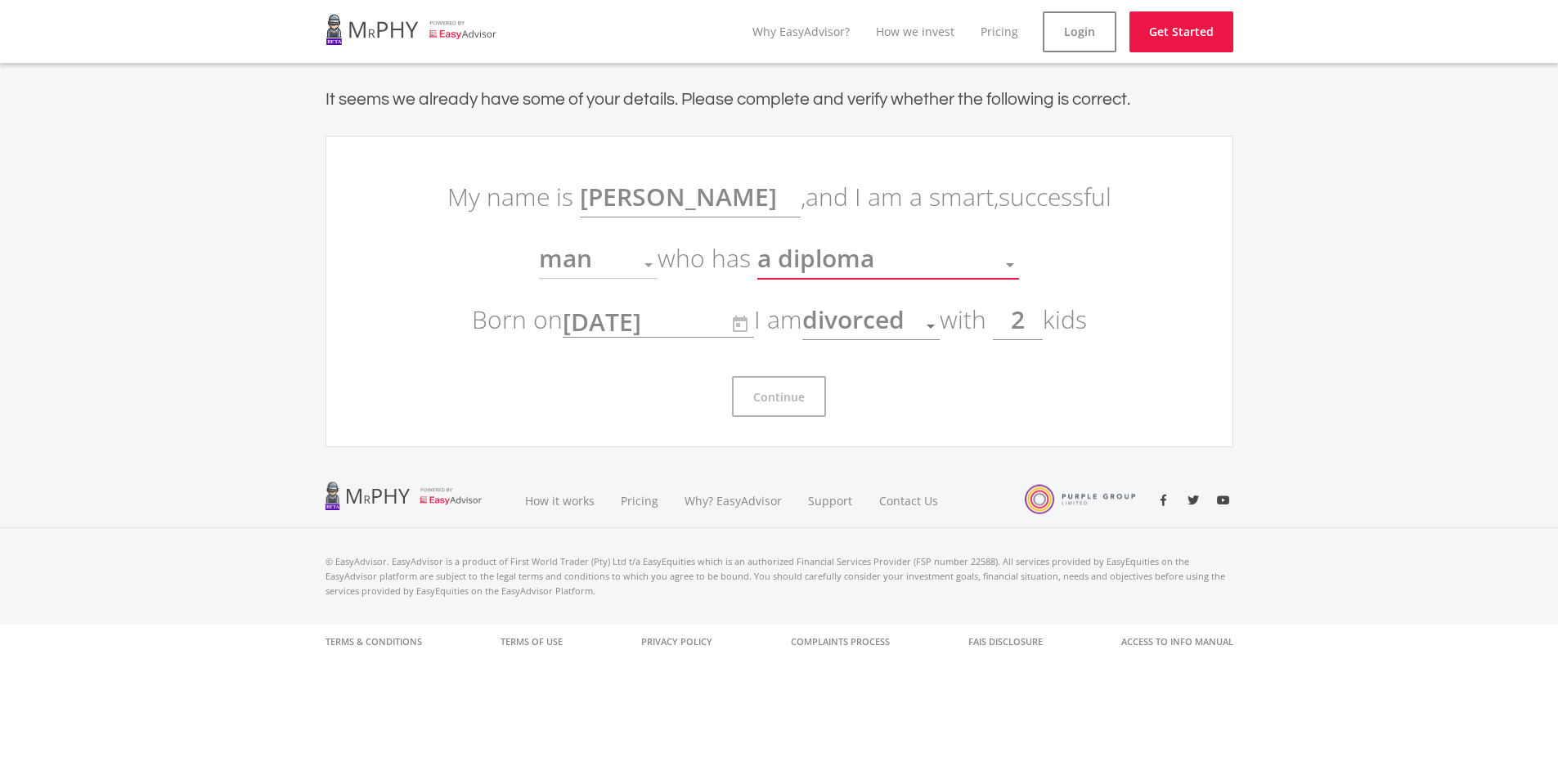
click at [798, 256] on span "a diploma" at bounding box center [816, 257] width 117 height 33
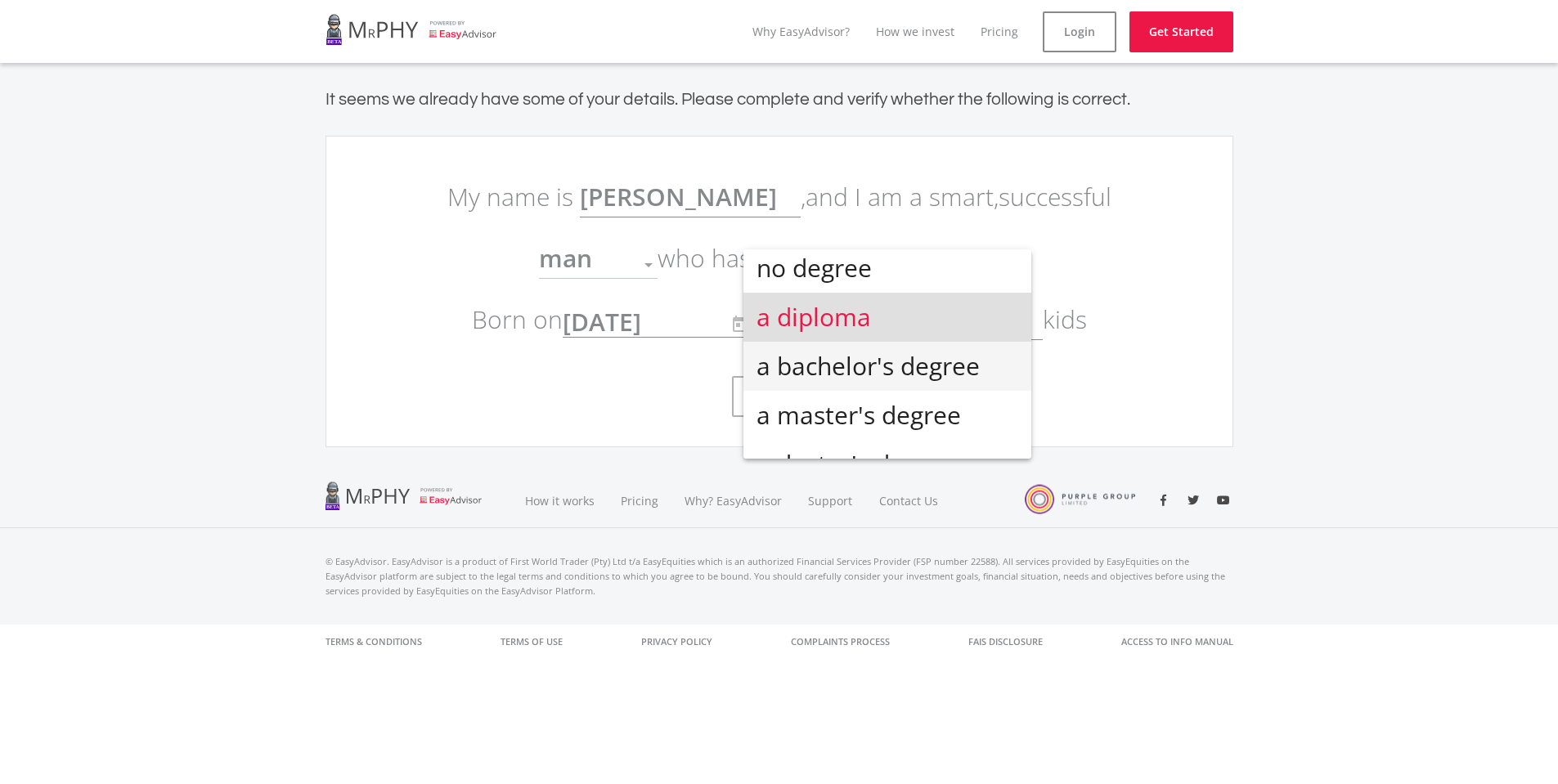
click at [812, 362] on span "a bachelor's degree" at bounding box center [887, 366] width 262 height 49
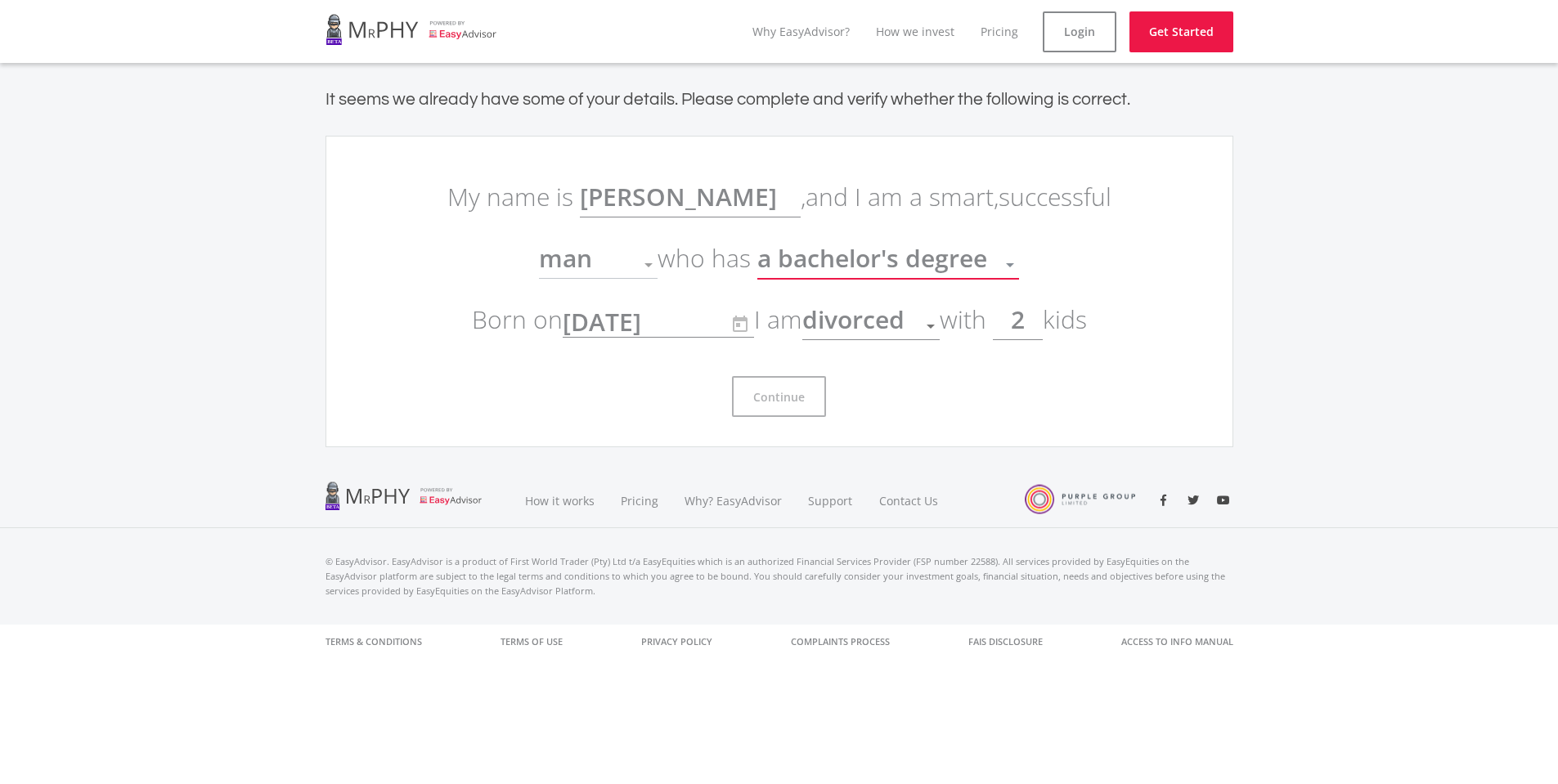
scroll to position [12, 0]
click at [1173, 41] on link "Get Started" at bounding box center [1181, 32] width 104 height 41
